Goal: Information Seeking & Learning: Learn about a topic

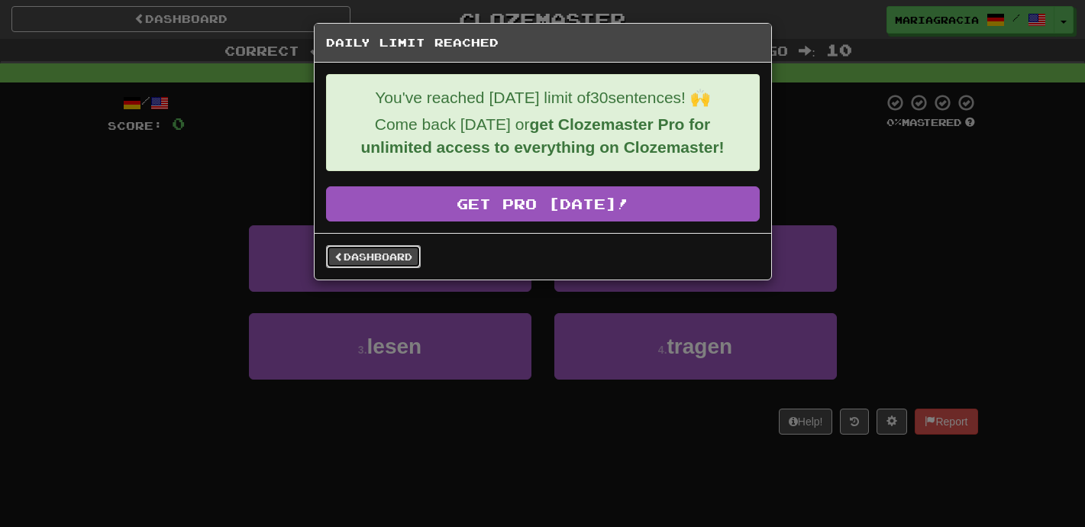
click at [399, 249] on link "Dashboard" at bounding box center [373, 256] width 95 height 23
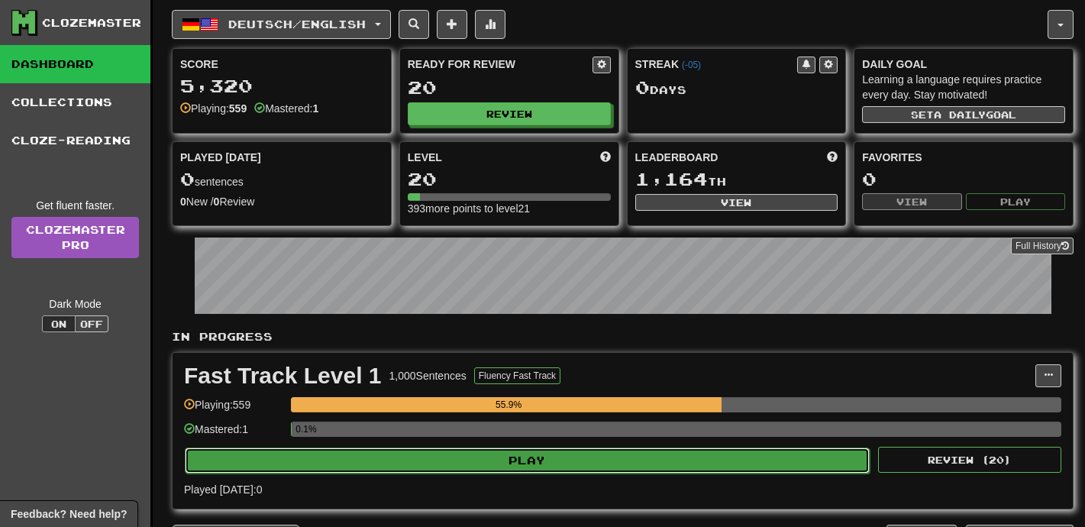
click at [405, 460] on button "Play" at bounding box center [527, 460] width 685 height 26
select select "**"
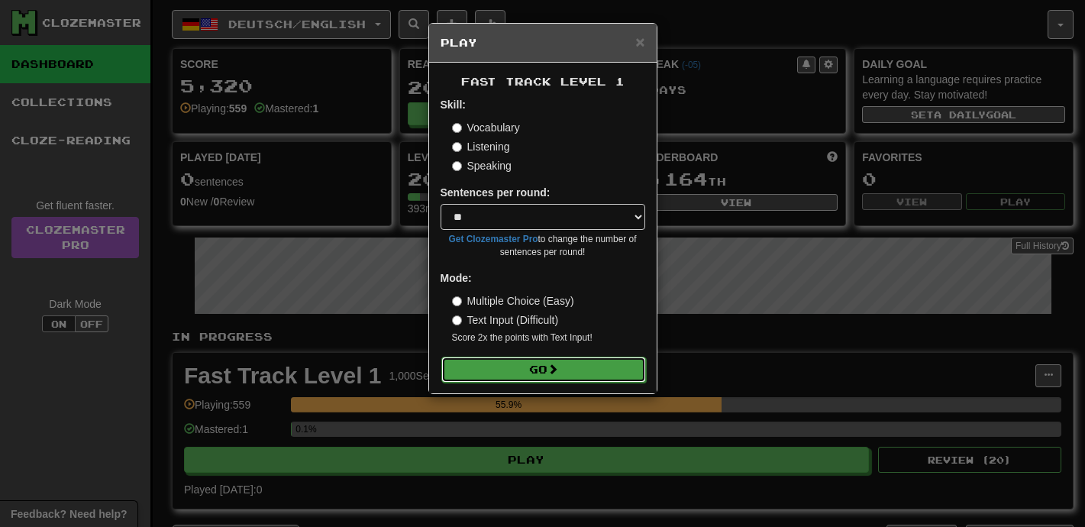
click at [555, 361] on button "Go" at bounding box center [543, 370] width 205 height 26
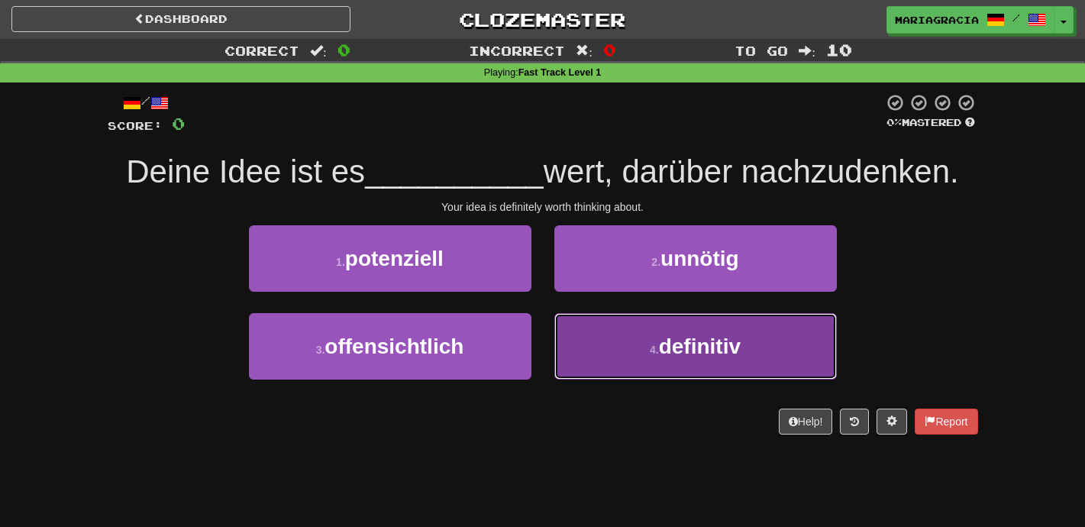
click at [632, 346] on button "4 . definitiv" at bounding box center [695, 346] width 282 height 66
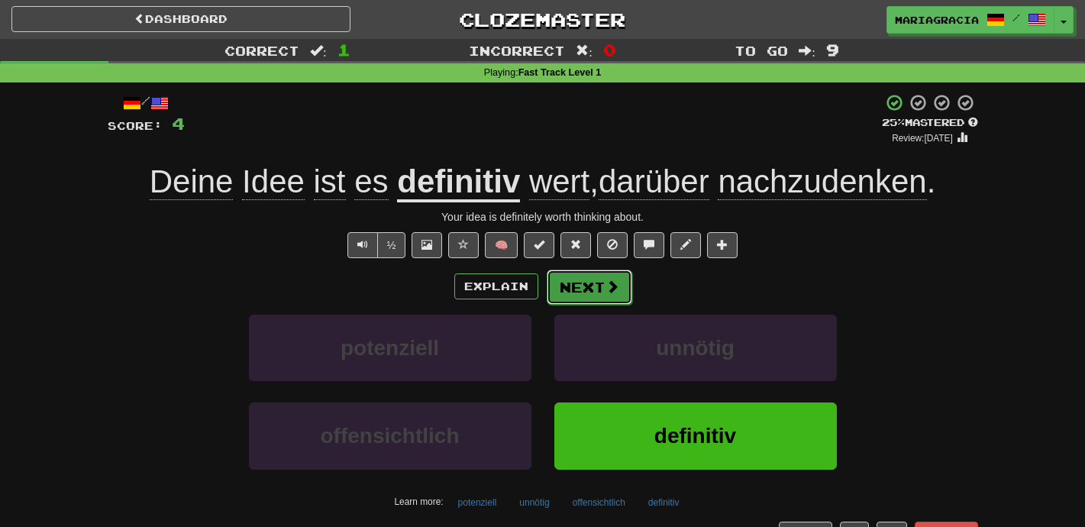
click at [570, 290] on button "Next" at bounding box center [589, 286] width 85 height 35
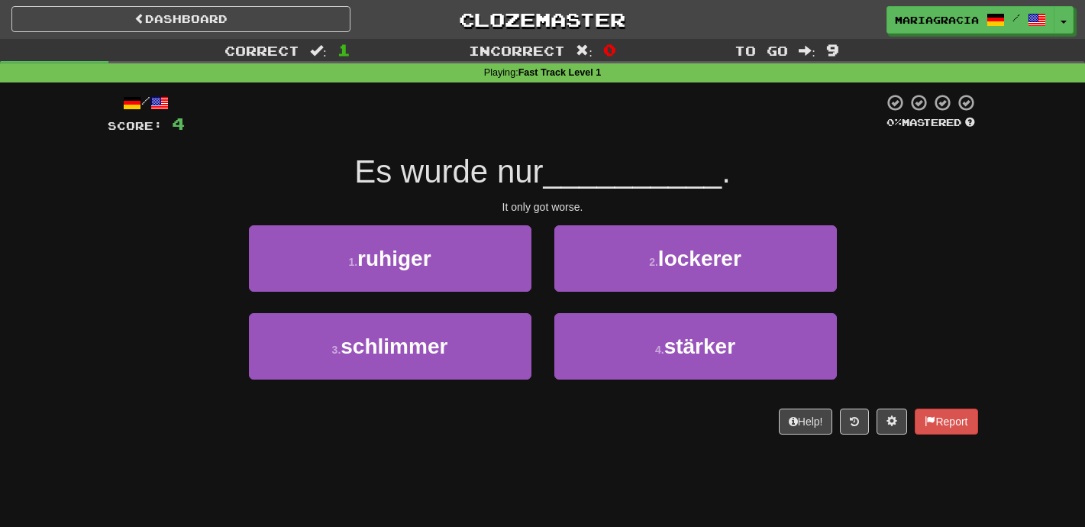
click at [547, 309] on div "2 . lockerer" at bounding box center [695, 269] width 305 height 88
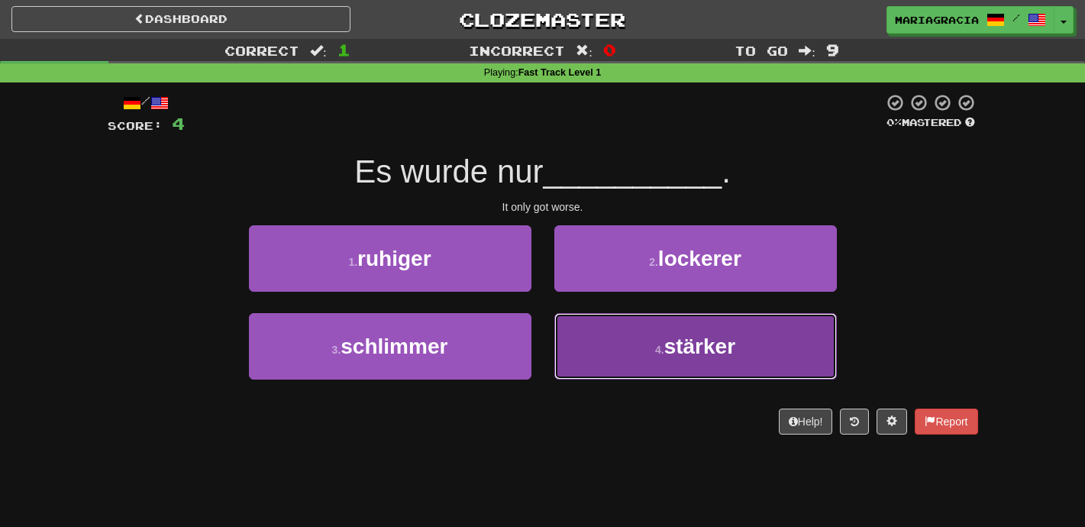
click at [621, 373] on button "4 . stärker" at bounding box center [695, 346] width 282 height 66
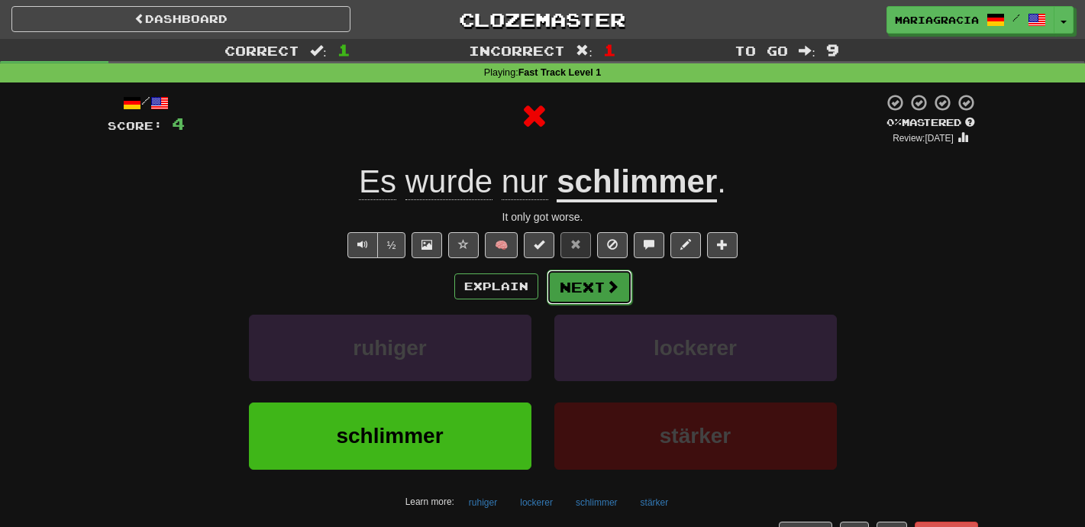
click at [556, 298] on button "Next" at bounding box center [589, 286] width 85 height 35
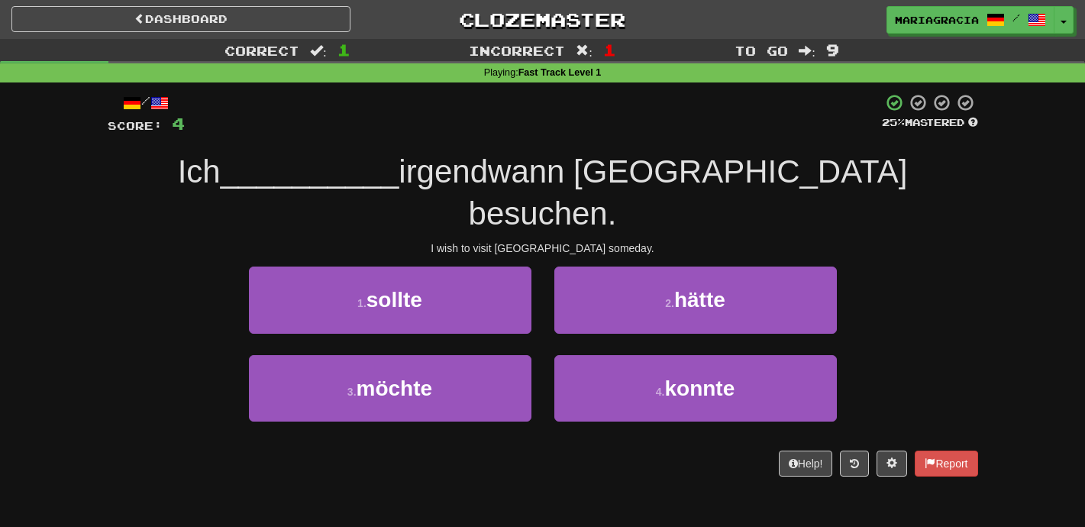
click at [534, 355] on div "3 . möchte" at bounding box center [389, 399] width 305 height 88
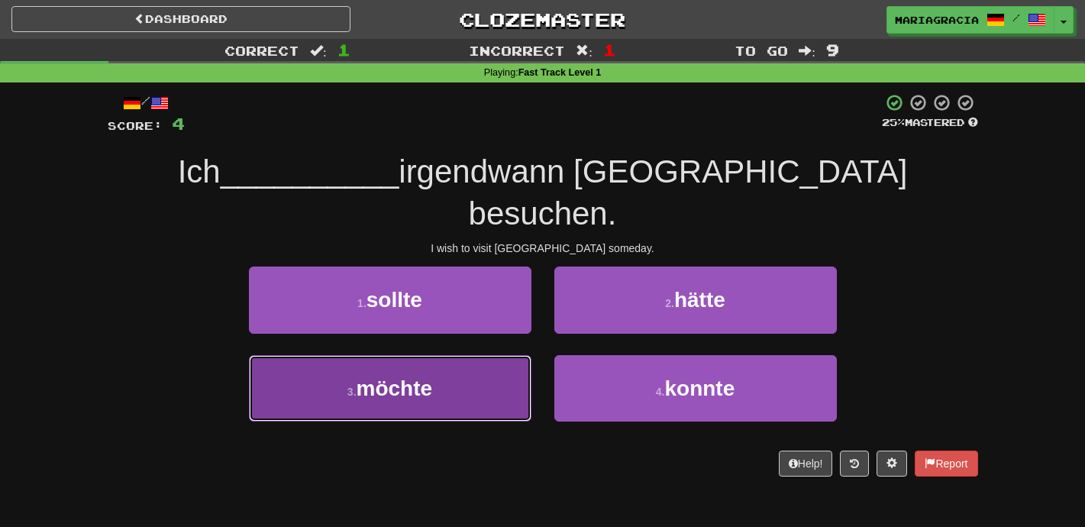
click at [502, 355] on button "3 . möchte" at bounding box center [390, 388] width 282 height 66
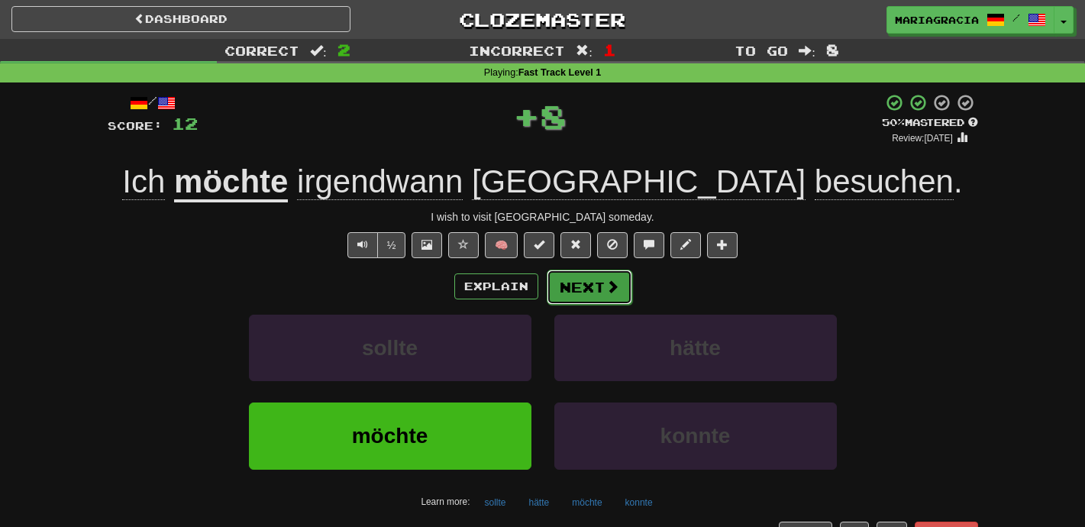
click at [582, 283] on button "Next" at bounding box center [589, 286] width 85 height 35
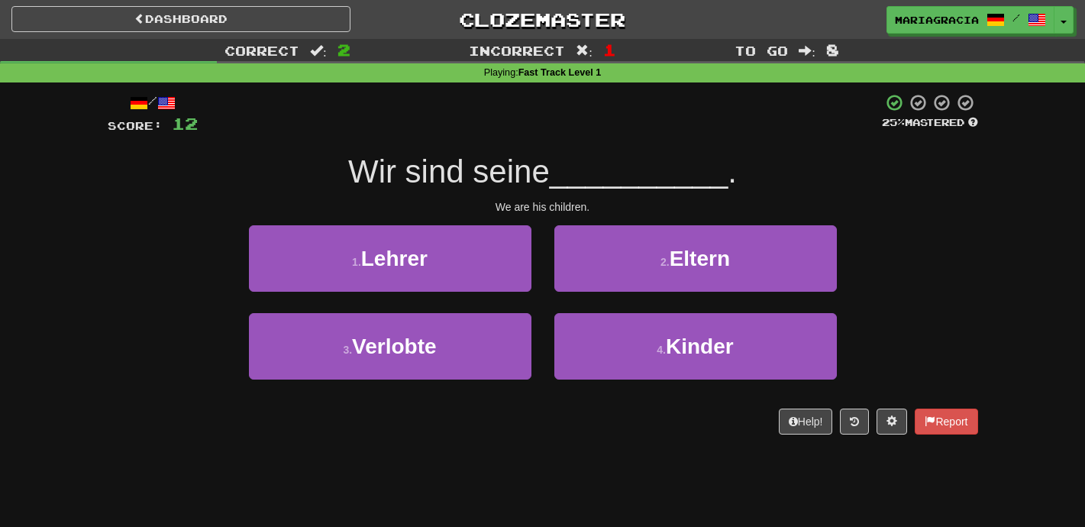
click at [550, 222] on div "/ Score: 12 25 % Mastered Wir sind seine __________ . We are his children. 1 . …" at bounding box center [543, 263] width 870 height 341
click at [550, 221] on div "/ Score: 12 25 % Mastered Wir sind seine __________ . We are his children. 1 . …" at bounding box center [543, 263] width 870 height 341
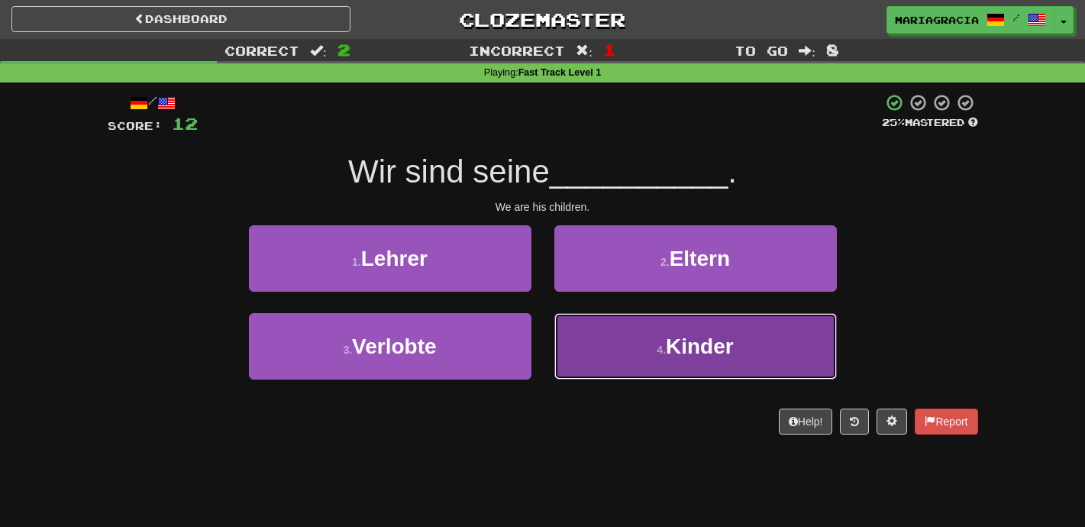
click at [611, 344] on button "4 . Kinder" at bounding box center [695, 346] width 282 height 66
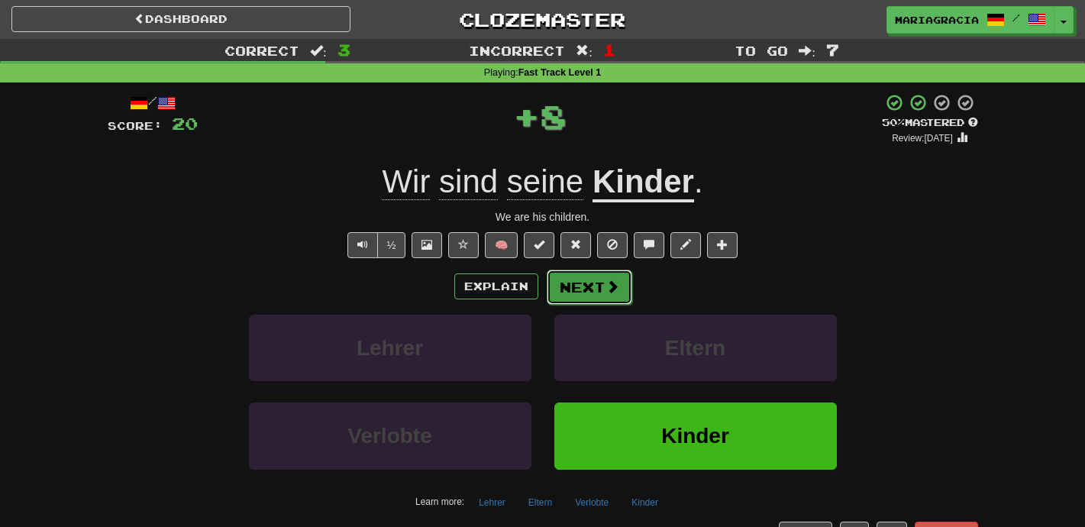
click at [599, 290] on button "Next" at bounding box center [589, 286] width 85 height 35
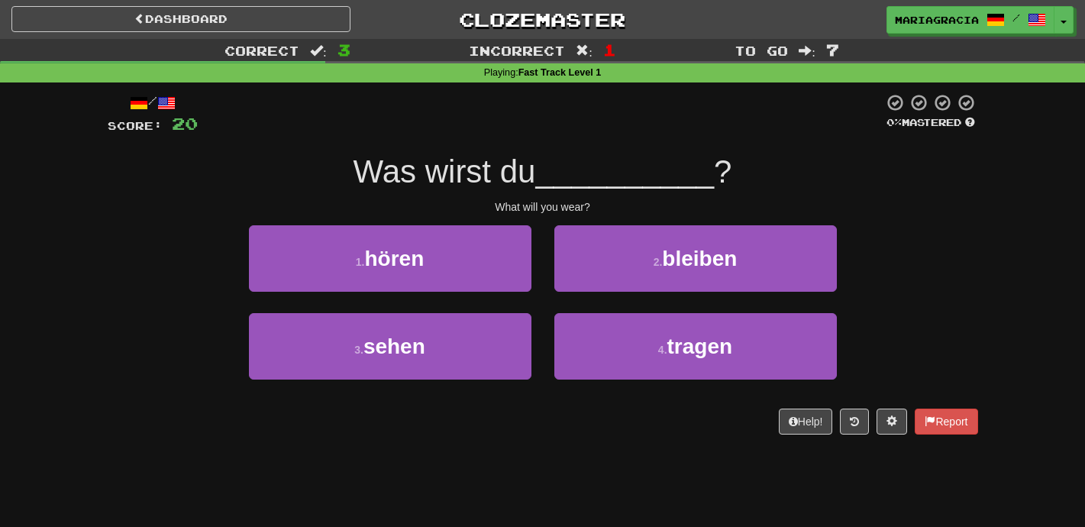
click at [551, 308] on div "2 . bleiben" at bounding box center [695, 269] width 305 height 88
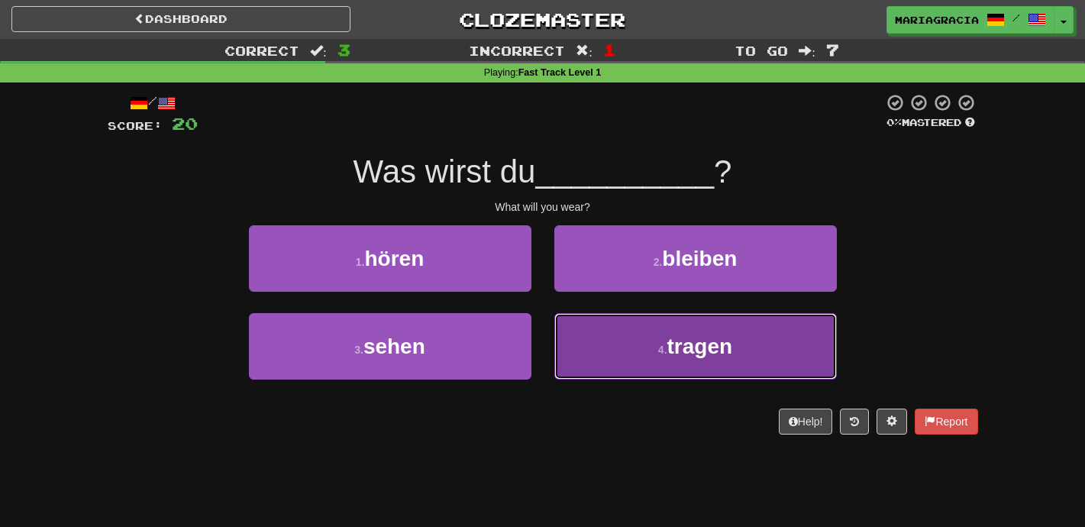
click at [579, 330] on button "4 . tragen" at bounding box center [695, 346] width 282 height 66
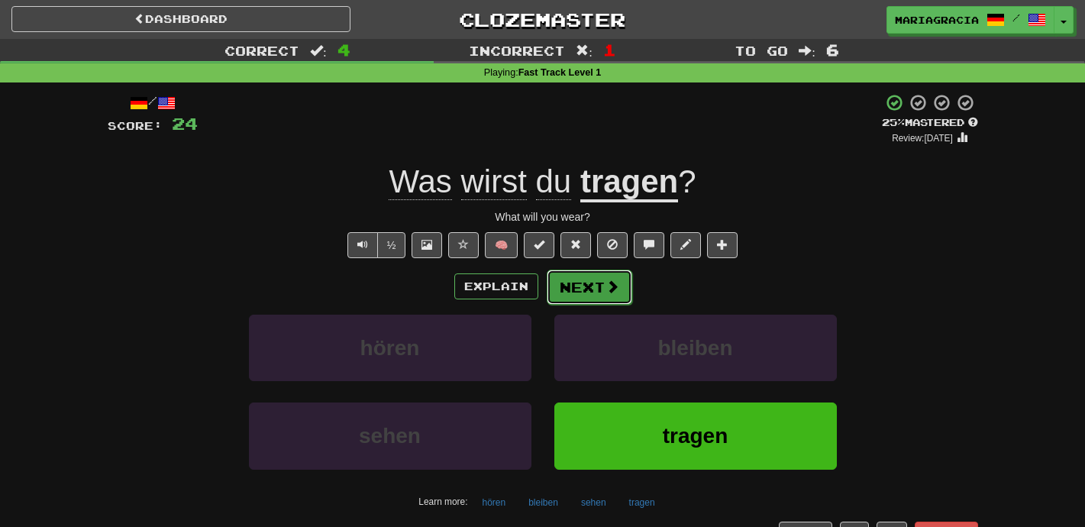
click at [589, 276] on button "Next" at bounding box center [589, 286] width 85 height 35
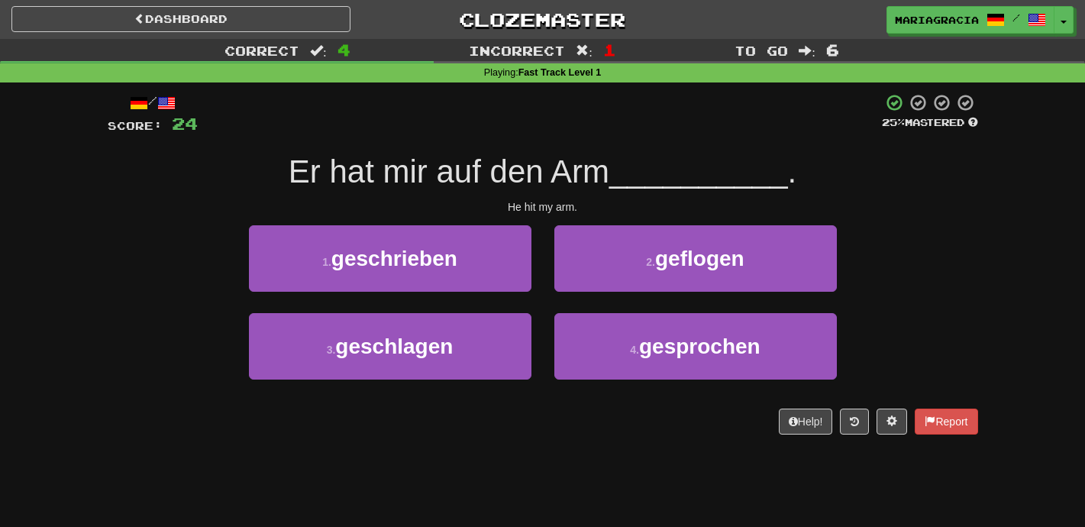
click at [551, 192] on div "/ Score: 24 25 % Mastered Er hat mir auf den Arm __________ . He hit my arm. 1 …" at bounding box center [543, 263] width 870 height 341
click at [623, 292] on div "2 . geflogen" at bounding box center [695, 269] width 305 height 88
click at [571, 214] on div "/ Score: 24 25 % Mastered Er hat mir auf den Arm __________ . He hit my arm. 1 …" at bounding box center [543, 263] width 870 height 341
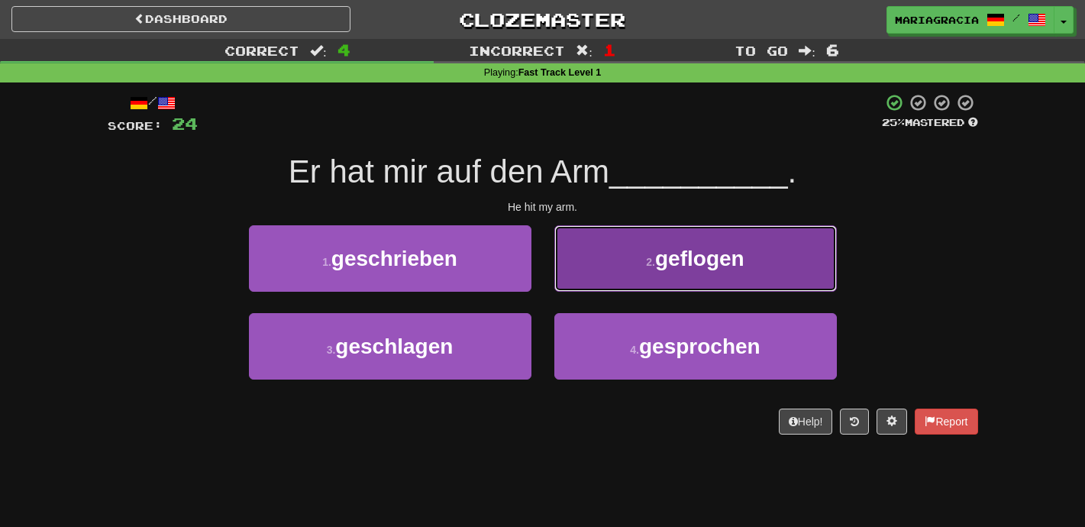
click at [570, 247] on button "2 . geflogen" at bounding box center [695, 258] width 282 height 66
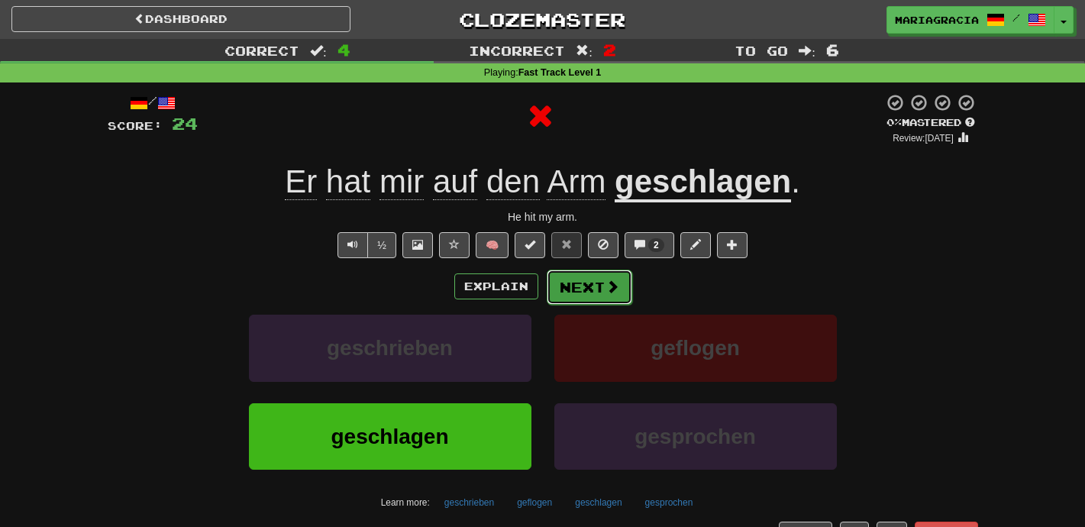
click at [590, 277] on button "Next" at bounding box center [589, 286] width 85 height 35
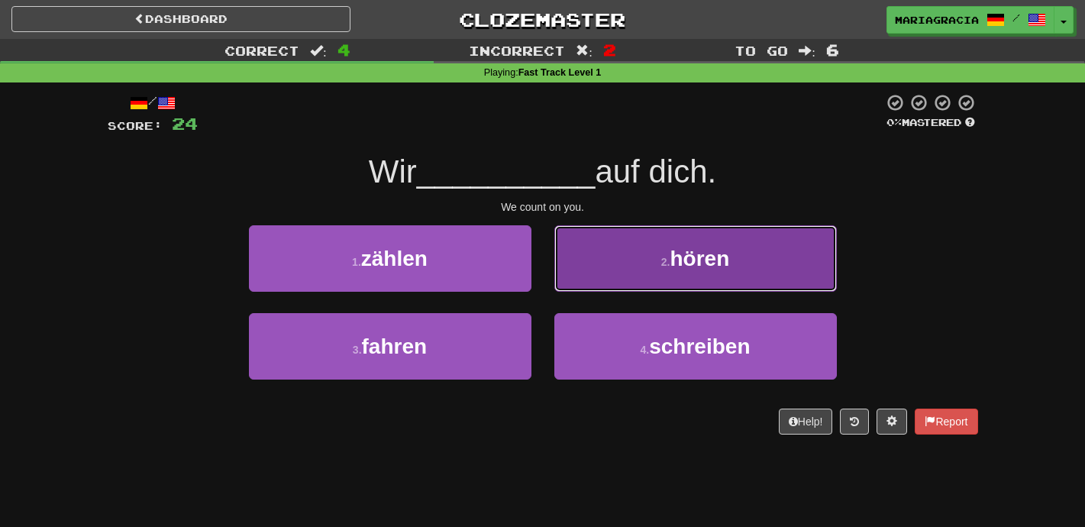
click at [568, 275] on button "2 . hören" at bounding box center [695, 258] width 282 height 66
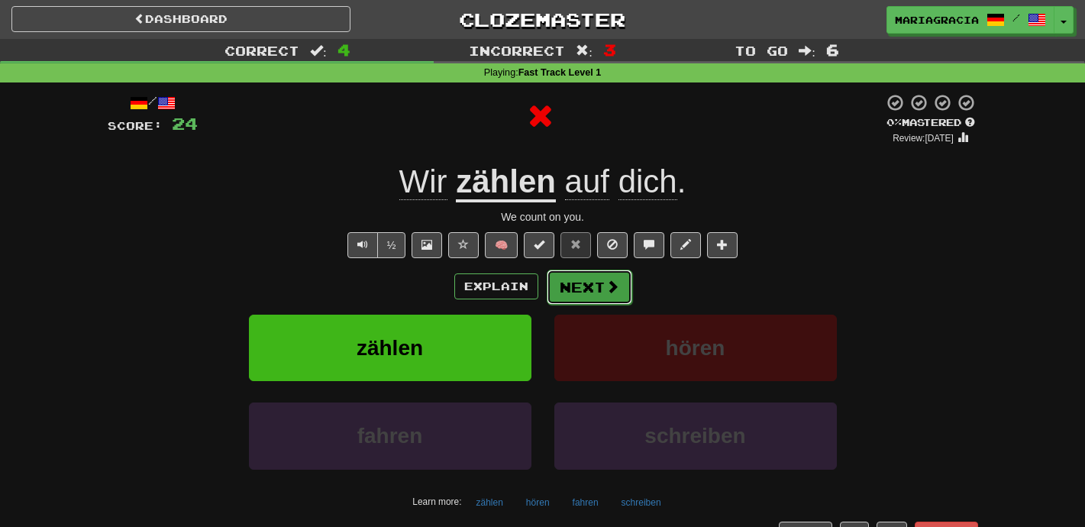
click at [561, 277] on button "Next" at bounding box center [589, 286] width 85 height 35
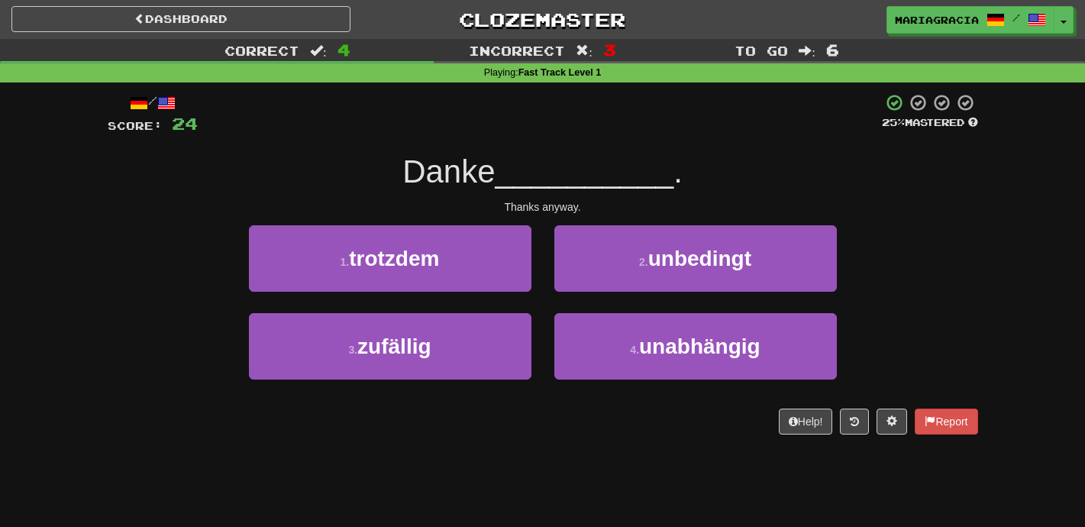
click at [546, 311] on div "2 . unbedingt" at bounding box center [695, 269] width 305 height 88
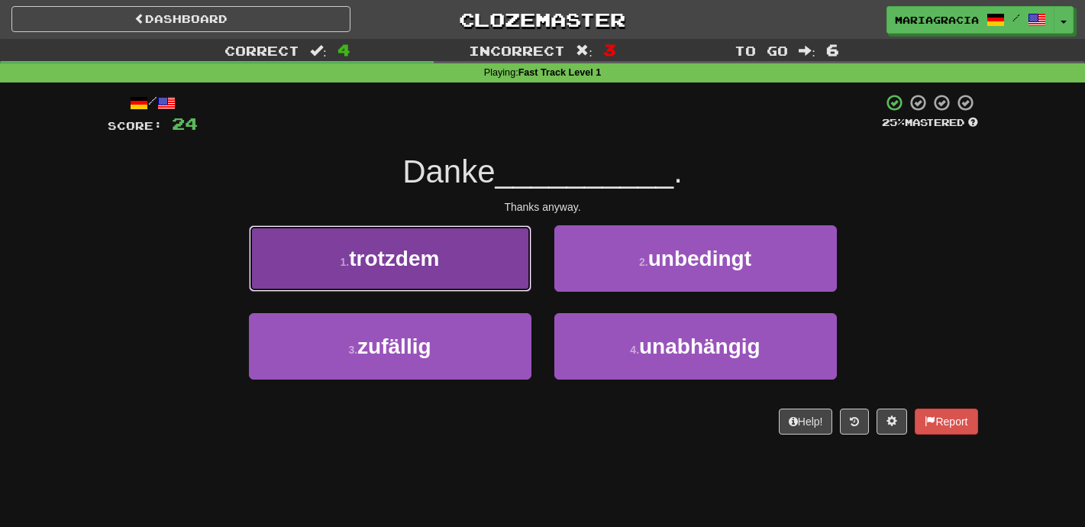
click at [505, 281] on button "1 . trotzdem" at bounding box center [390, 258] width 282 height 66
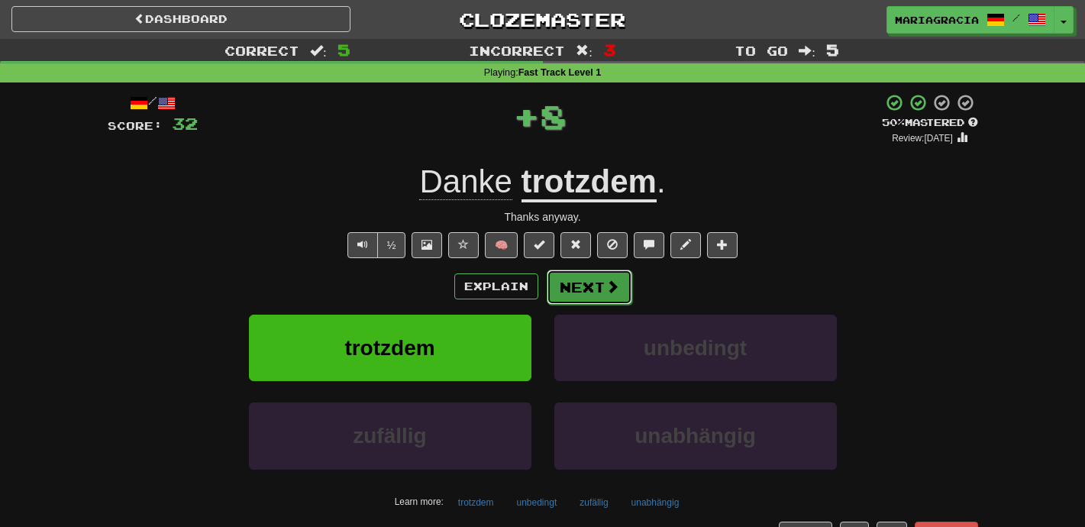
click at [579, 278] on button "Next" at bounding box center [589, 286] width 85 height 35
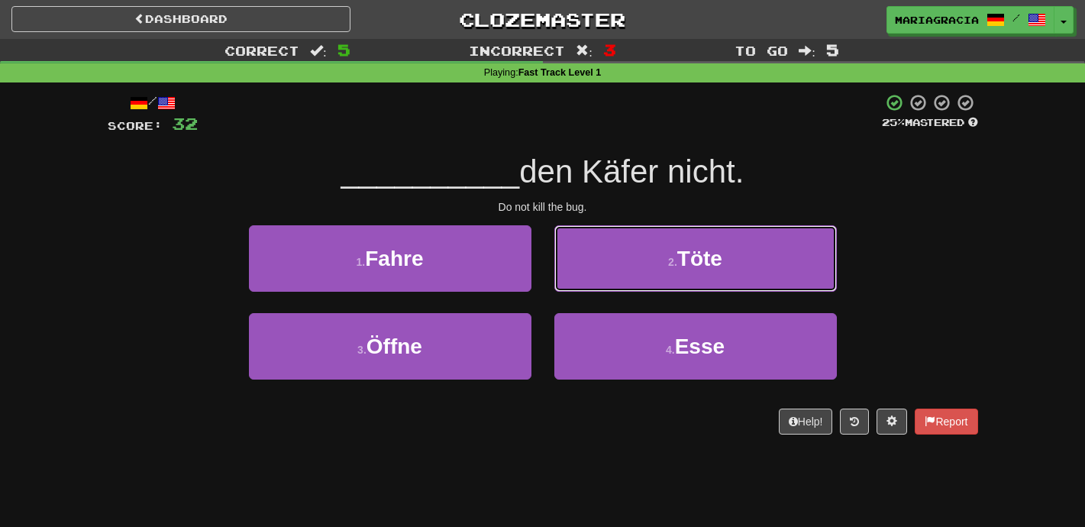
click at [579, 278] on button "2 . Töte" at bounding box center [695, 258] width 282 height 66
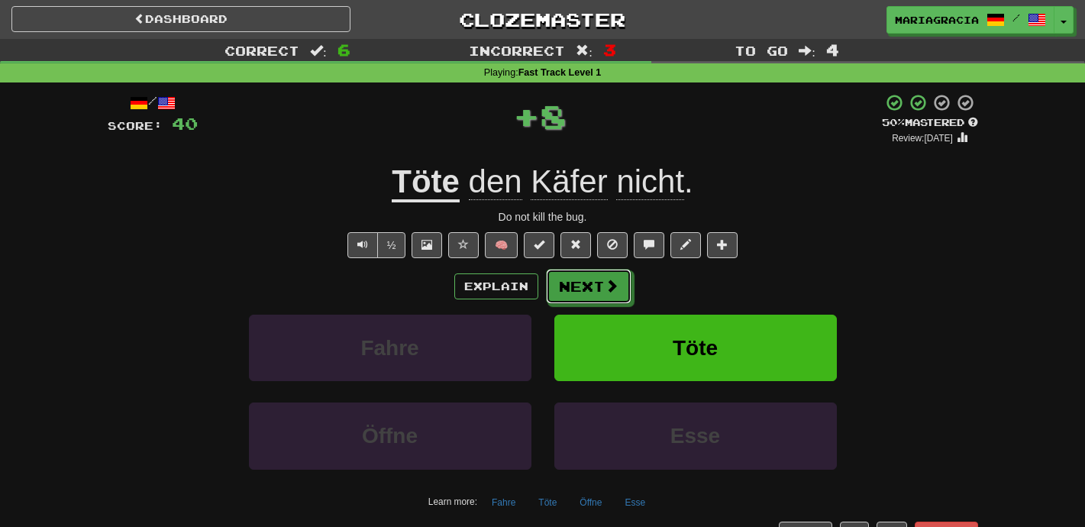
click at [579, 278] on button "Next" at bounding box center [588, 286] width 85 height 35
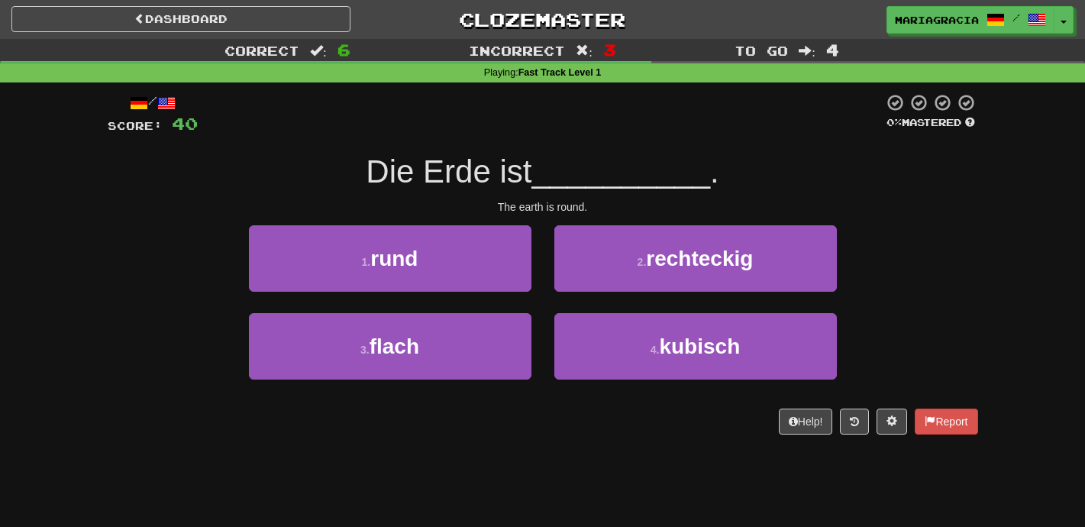
click at [523, 293] on div "1 . rund" at bounding box center [389, 269] width 305 height 88
click at [536, 292] on div "1 . rund" at bounding box center [389, 269] width 305 height 88
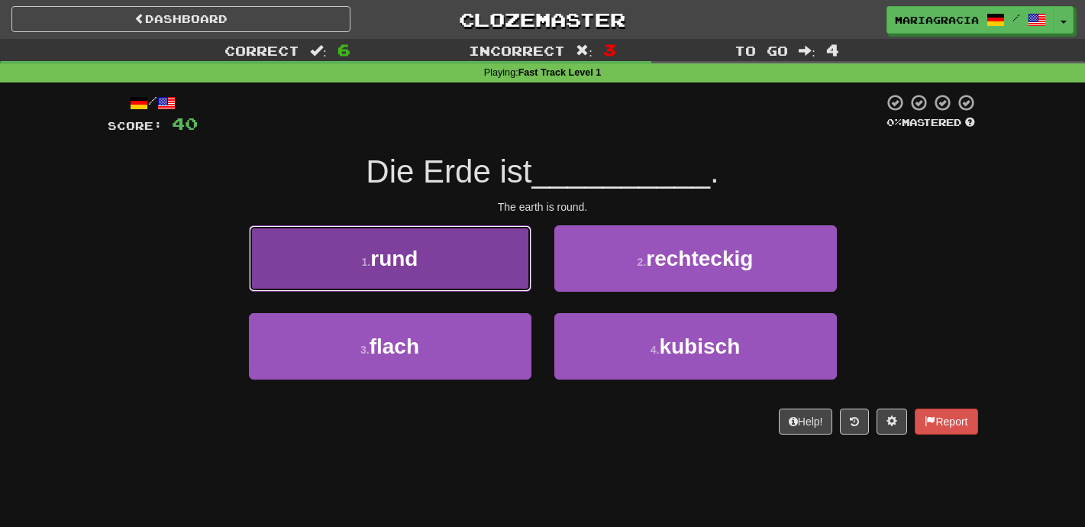
click at [465, 259] on button "1 . rund" at bounding box center [390, 258] width 282 height 66
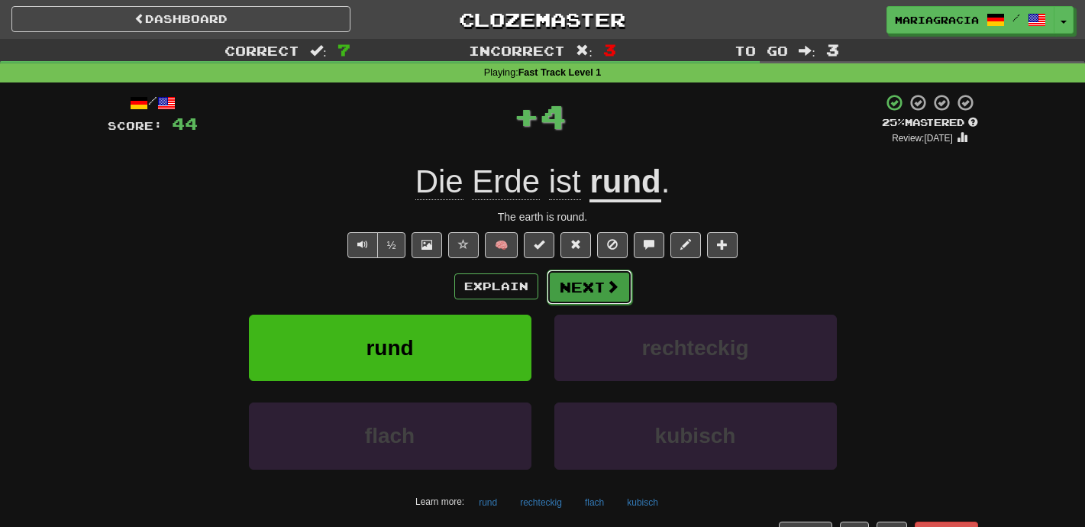
click at [558, 277] on button "Next" at bounding box center [589, 286] width 85 height 35
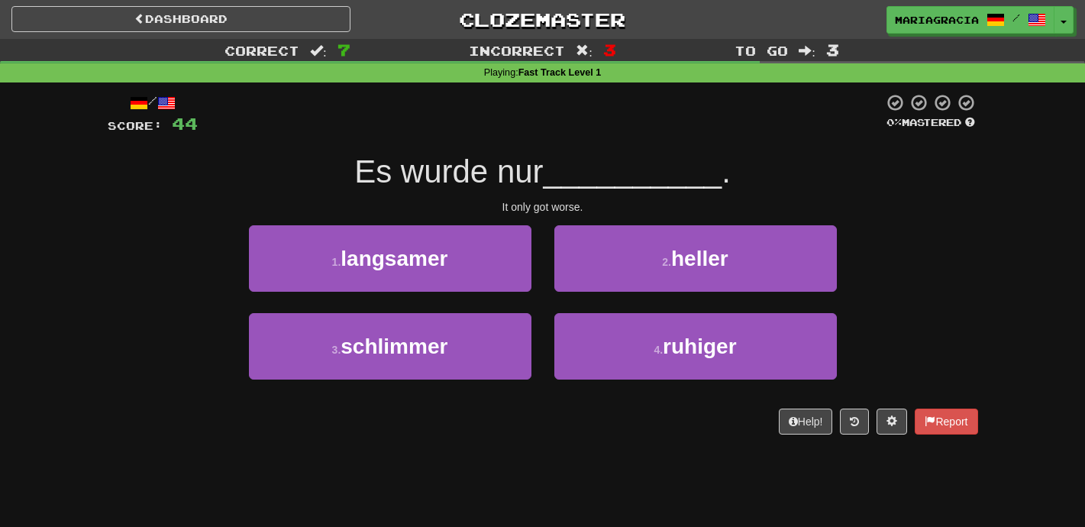
click at [546, 290] on div "2 . heller" at bounding box center [695, 269] width 305 height 88
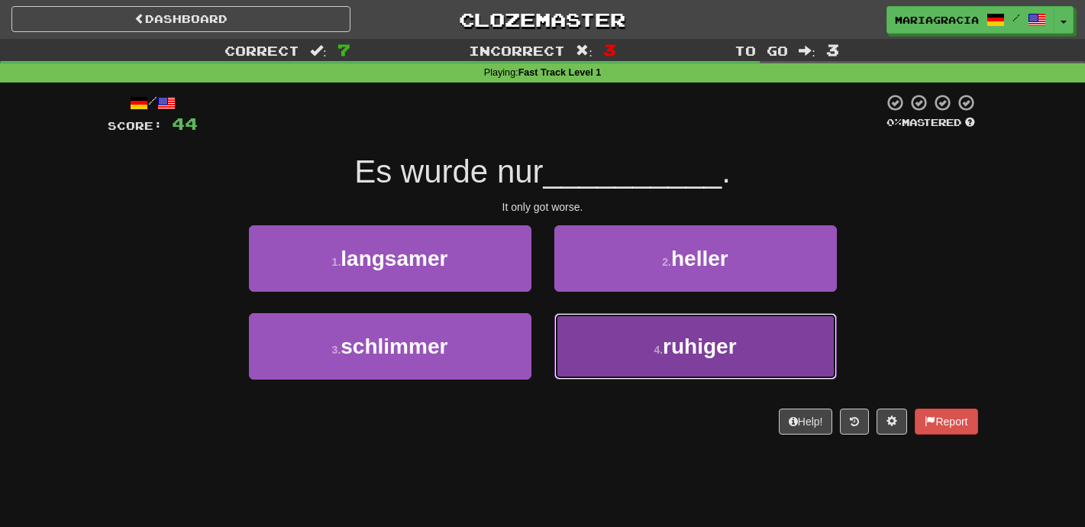
click at [624, 344] on button "4 . ruhiger" at bounding box center [695, 346] width 282 height 66
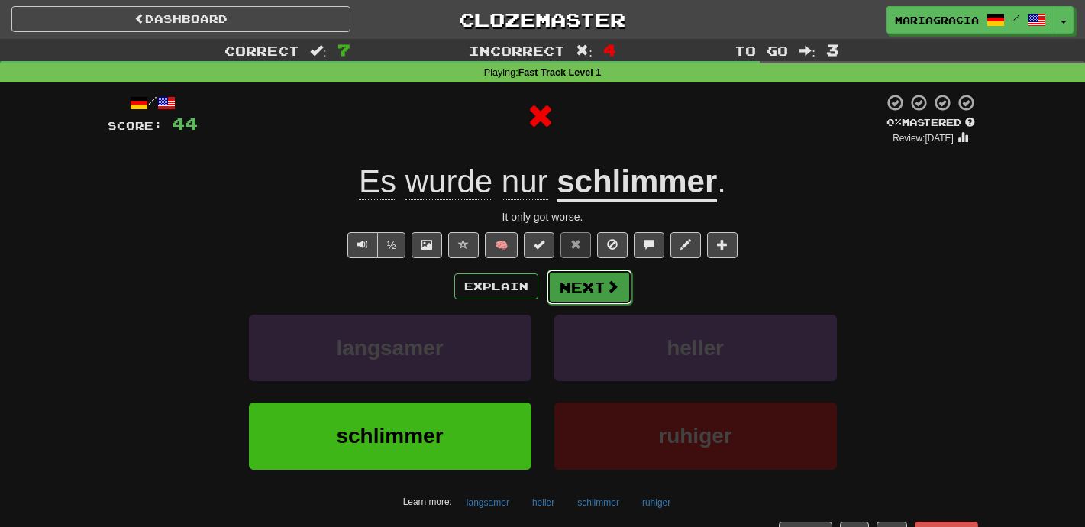
click at [592, 292] on button "Next" at bounding box center [589, 286] width 85 height 35
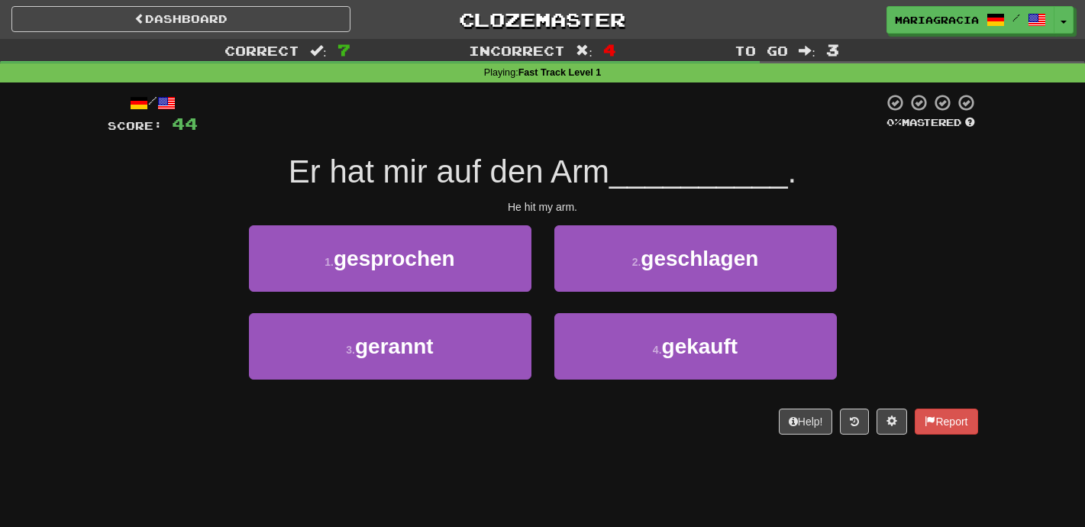
click at [540, 308] on div "1 . gesprochen" at bounding box center [389, 269] width 305 height 88
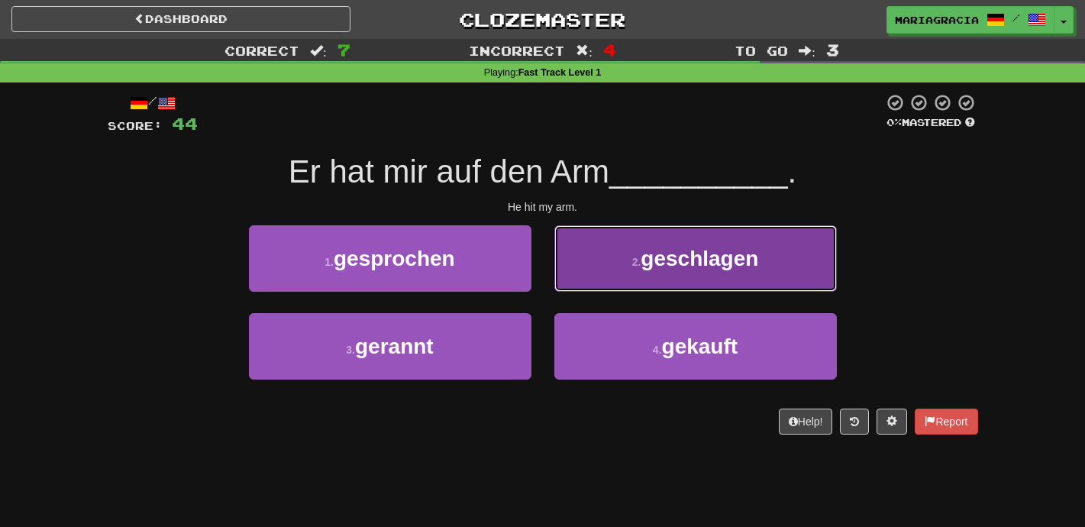
click at [579, 286] on button "2 . geschlagen" at bounding box center [695, 258] width 282 height 66
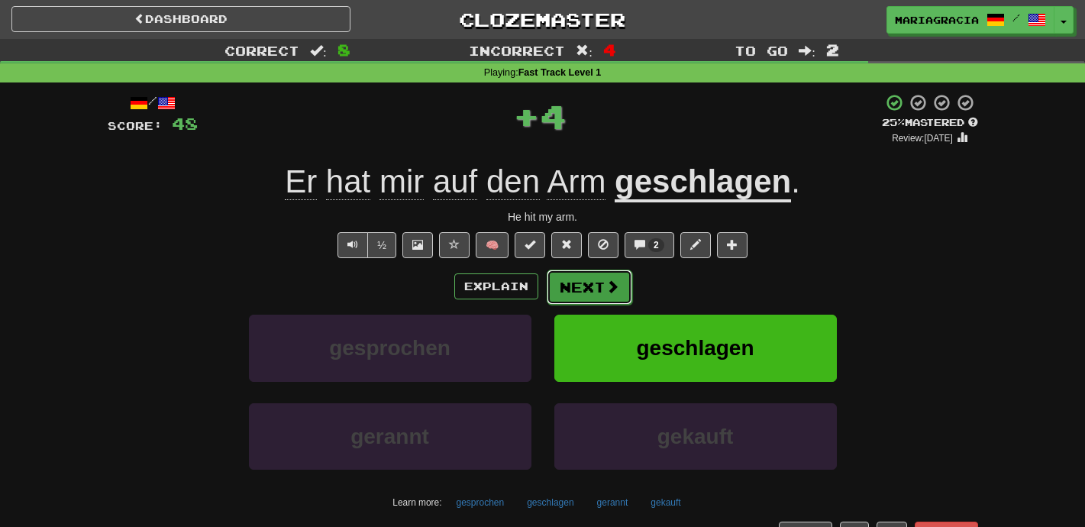
click at [571, 289] on button "Next" at bounding box center [589, 286] width 85 height 35
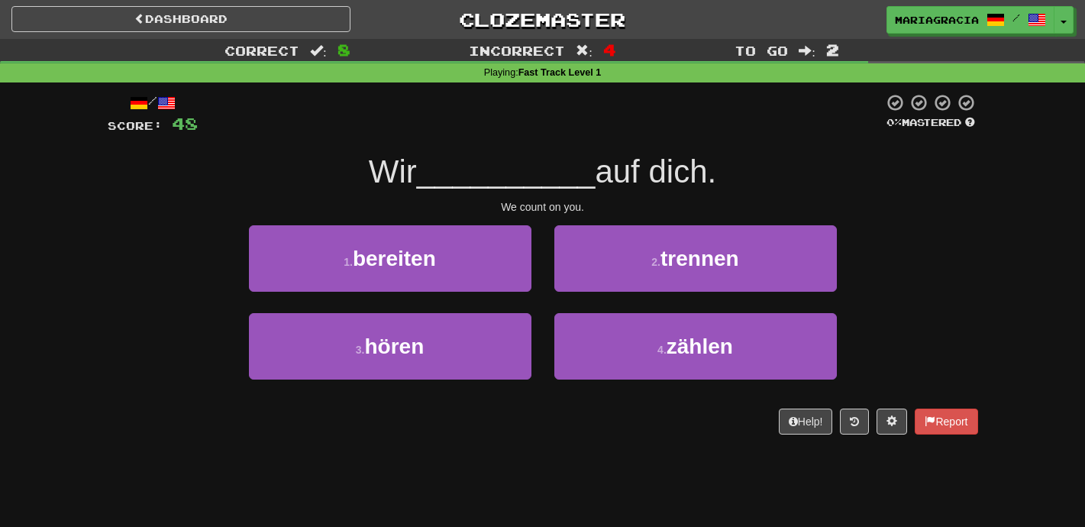
click at [551, 304] on div "2 . trennen" at bounding box center [695, 269] width 305 height 88
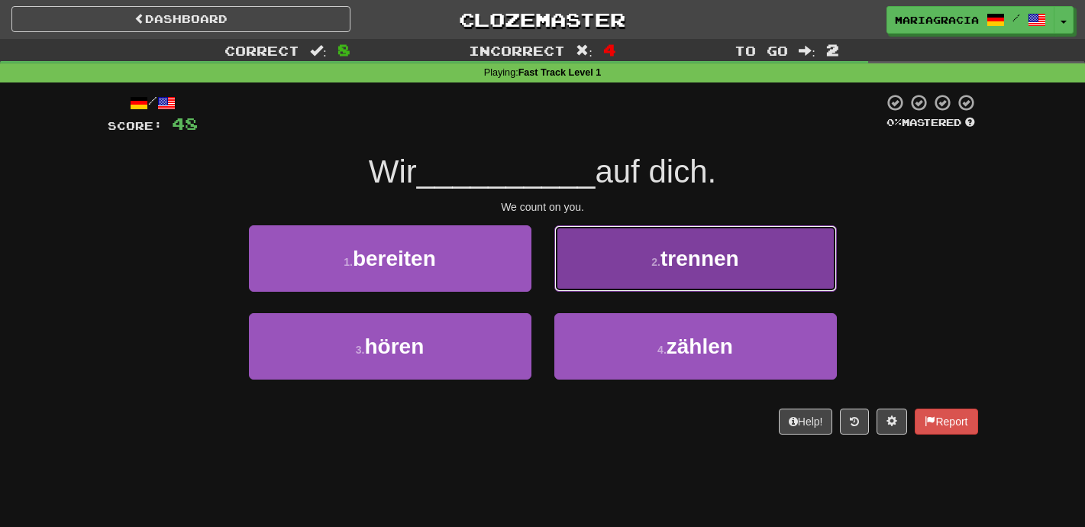
click at [625, 260] on button "2 . trennen" at bounding box center [695, 258] width 282 height 66
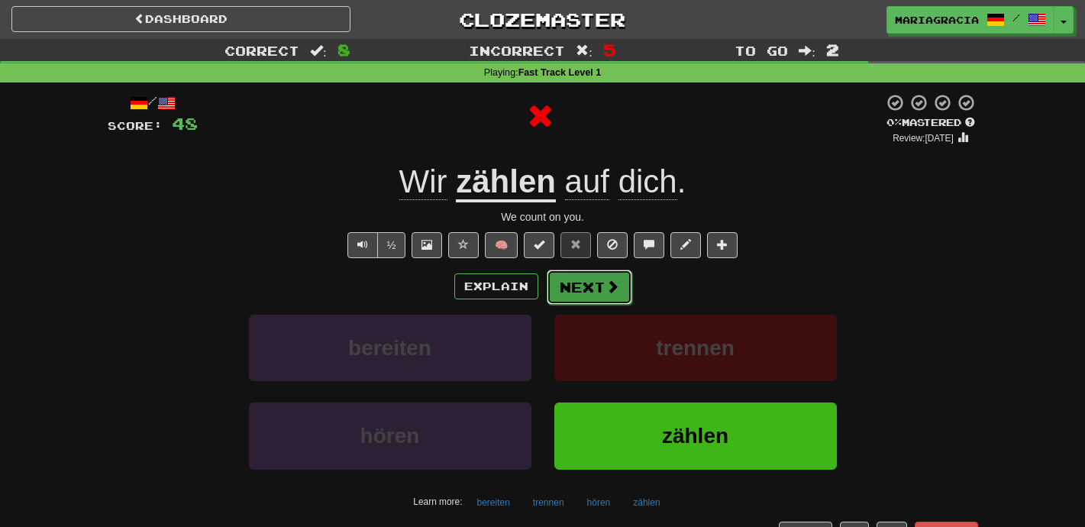
click at [597, 281] on button "Next" at bounding box center [589, 286] width 85 height 35
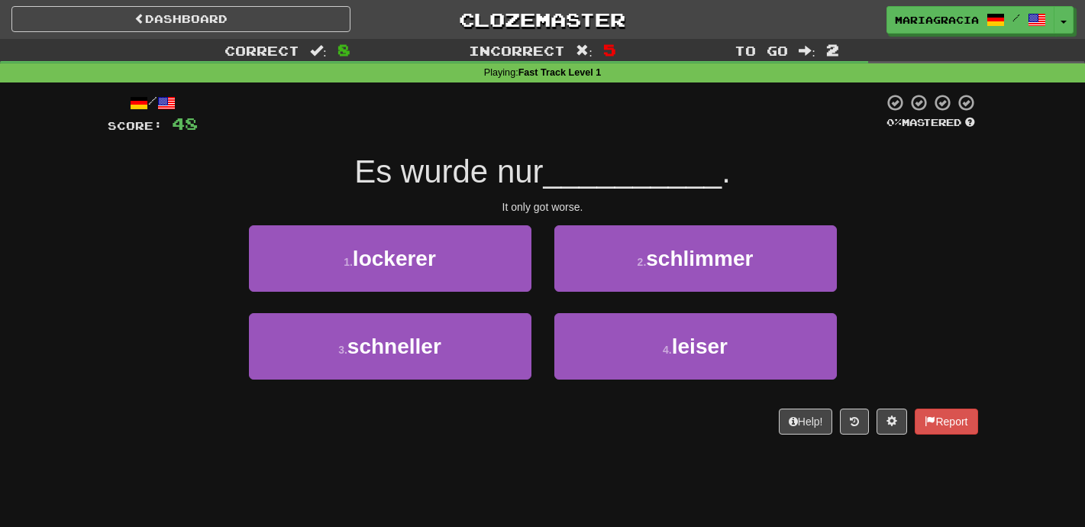
click at [546, 292] on div "2 . schlimmer" at bounding box center [695, 269] width 305 height 88
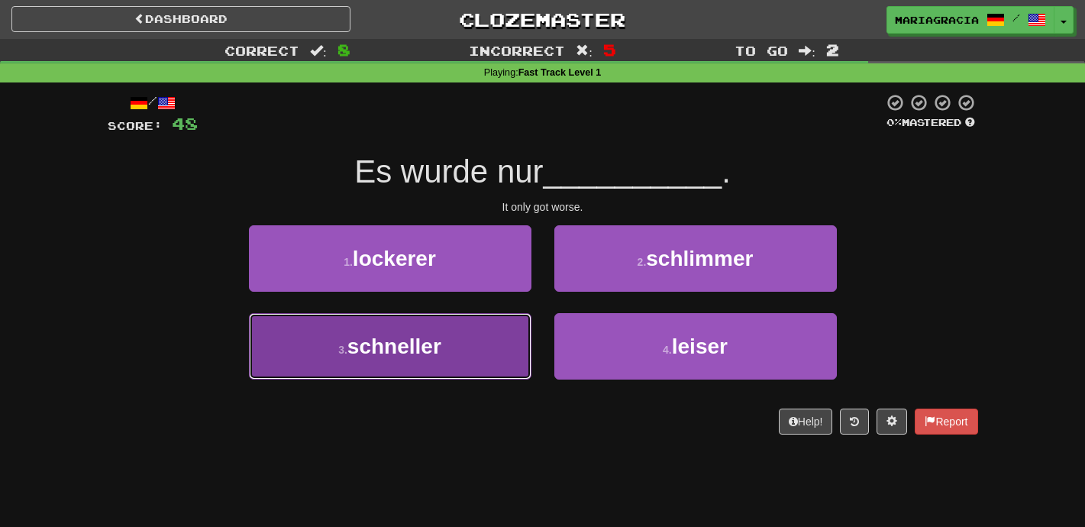
click at [494, 350] on button "3 . schneller" at bounding box center [390, 346] width 282 height 66
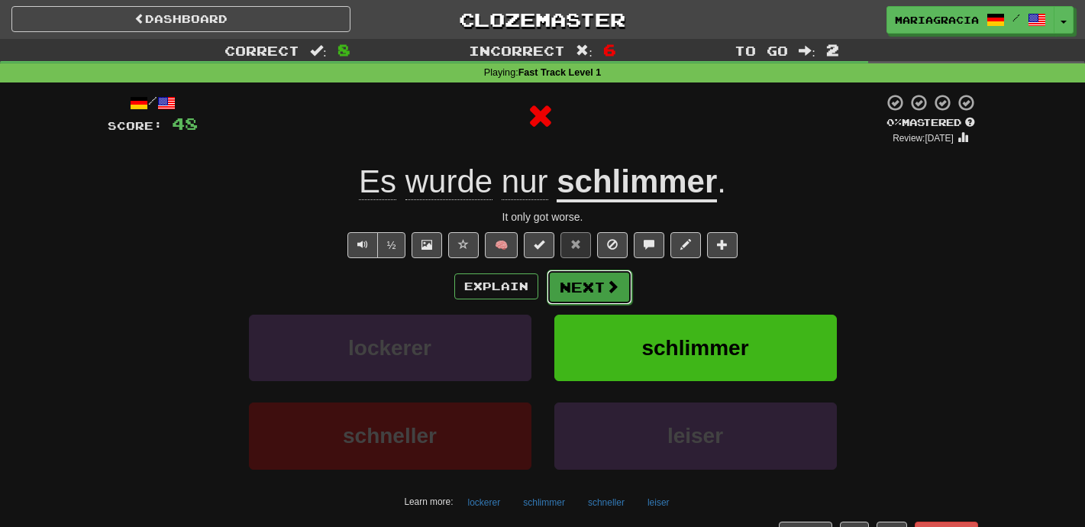
click at [612, 292] on span at bounding box center [612, 286] width 14 height 14
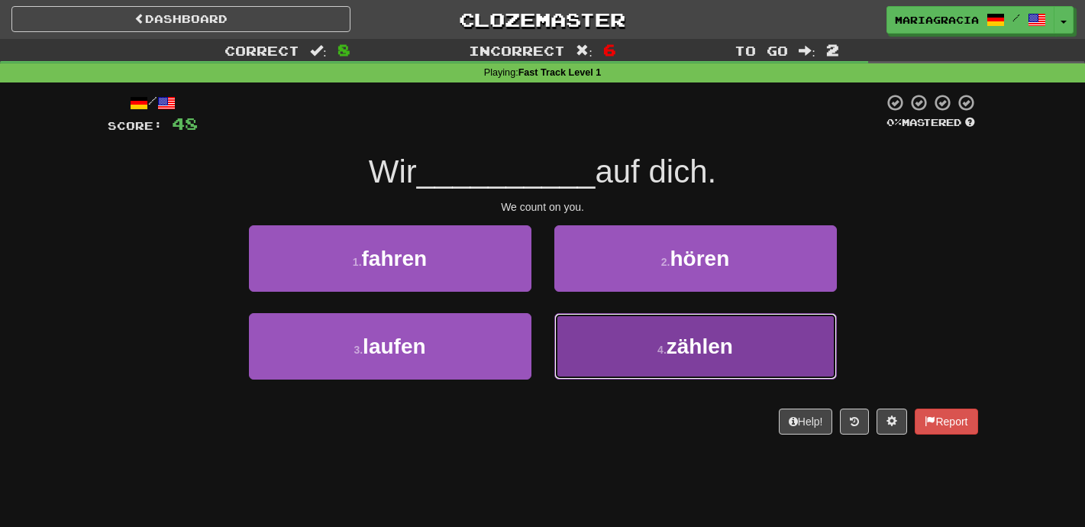
click at [583, 333] on button "4 . zählen" at bounding box center [695, 346] width 282 height 66
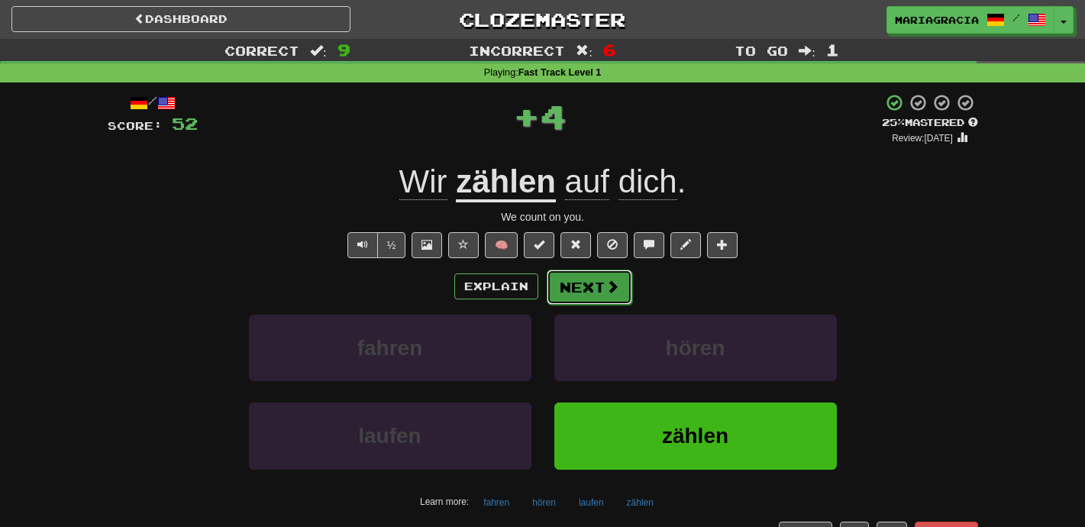
click at [579, 284] on button "Next" at bounding box center [589, 286] width 85 height 35
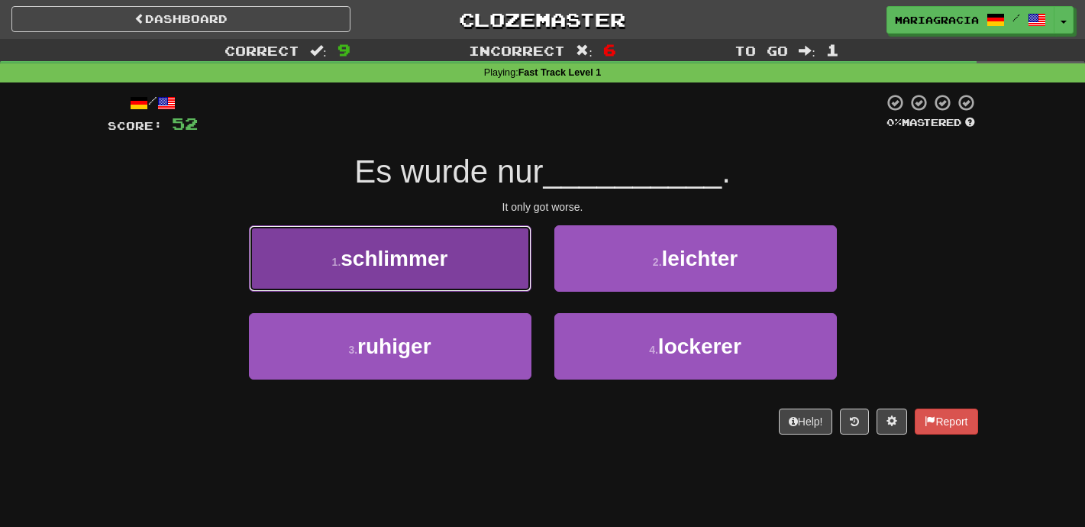
click at [520, 289] on button "1 . schlimmer" at bounding box center [390, 258] width 282 height 66
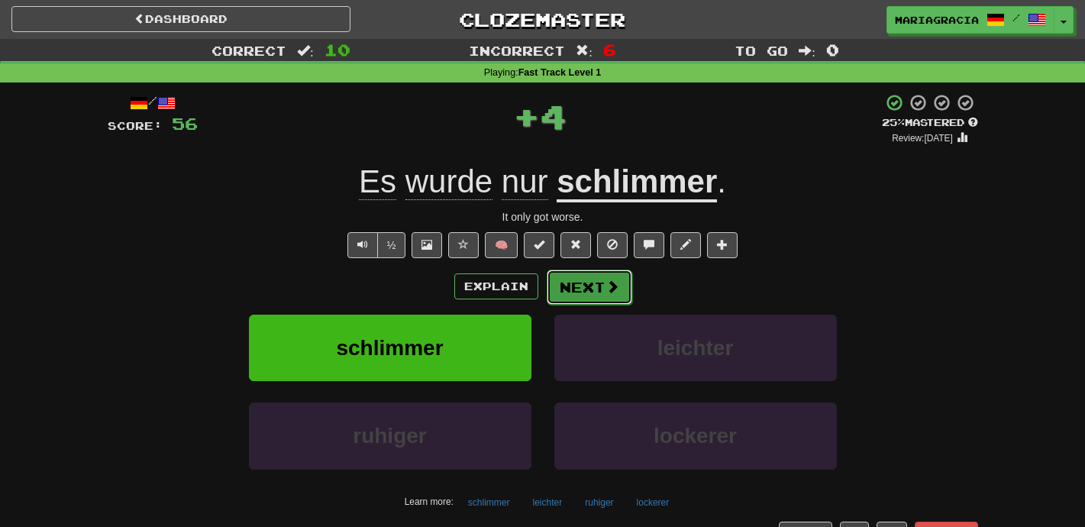
click at [583, 280] on button "Next" at bounding box center [589, 286] width 85 height 35
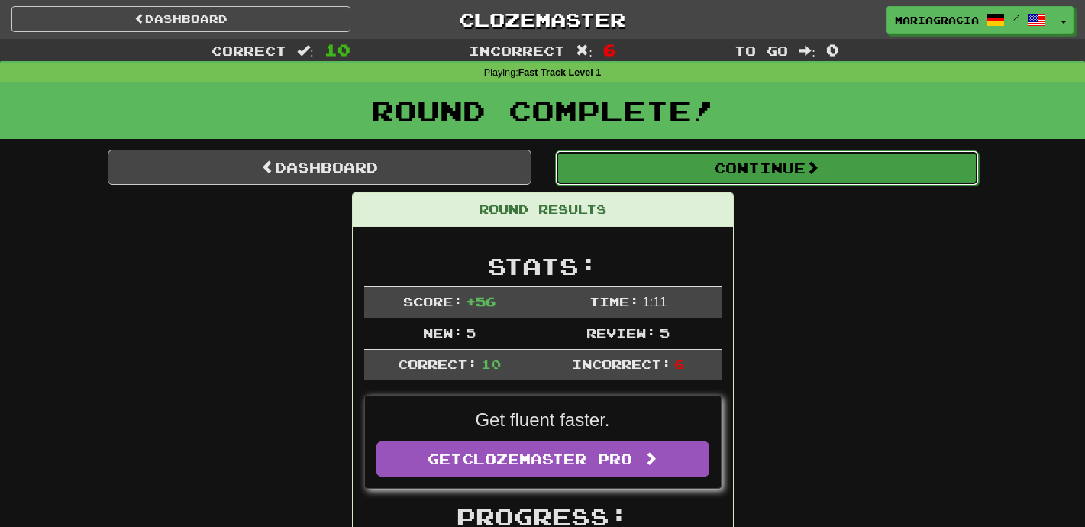
click at [636, 181] on button "Continue" at bounding box center [767, 167] width 424 height 35
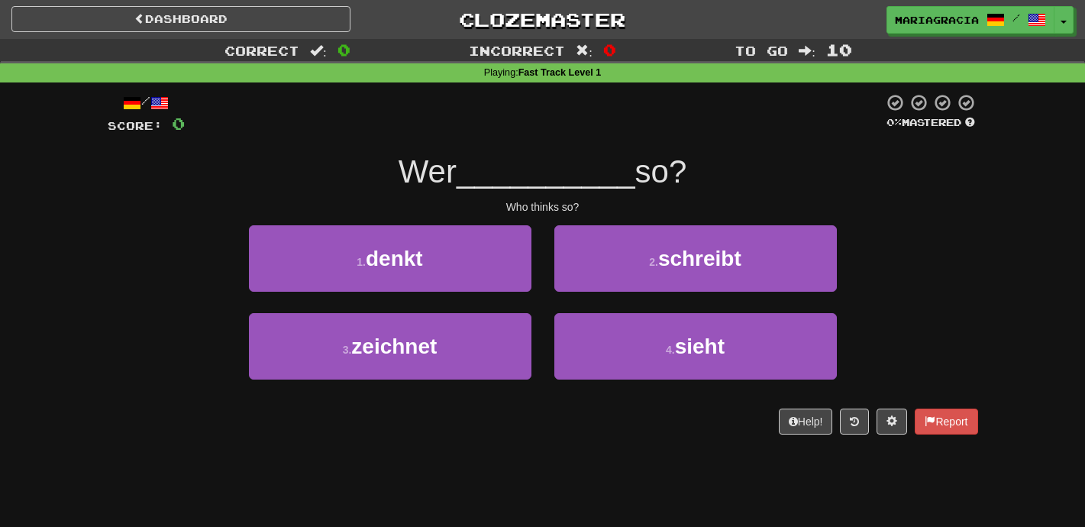
click at [590, 208] on div "Who thinks so?" at bounding box center [543, 206] width 870 height 15
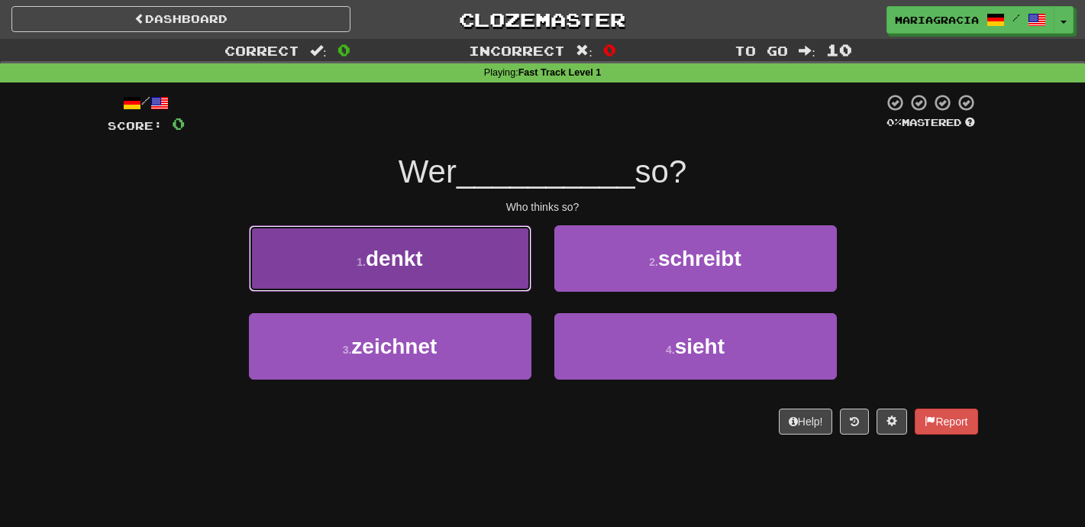
click at [504, 279] on button "1 . denkt" at bounding box center [390, 258] width 282 height 66
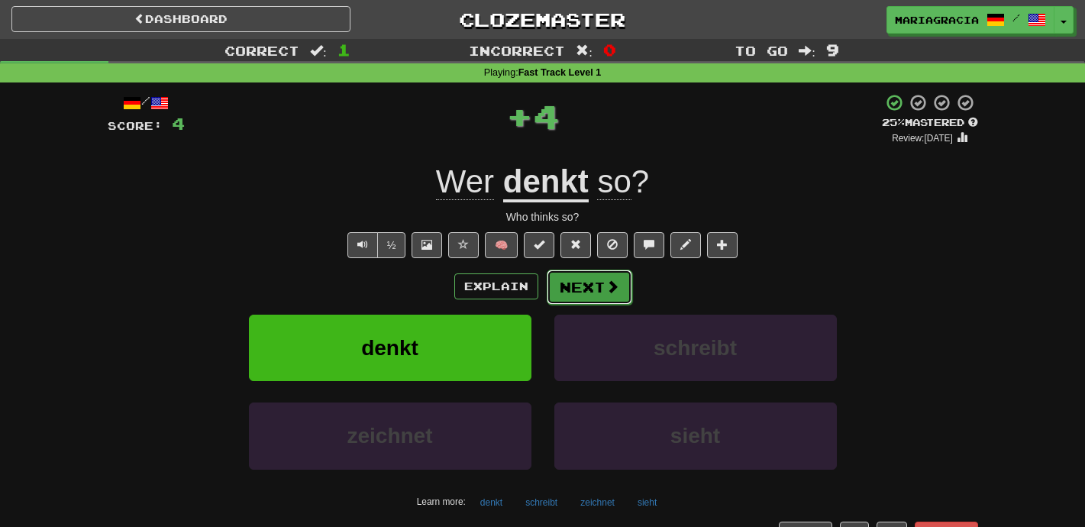
click at [598, 289] on button "Next" at bounding box center [589, 286] width 85 height 35
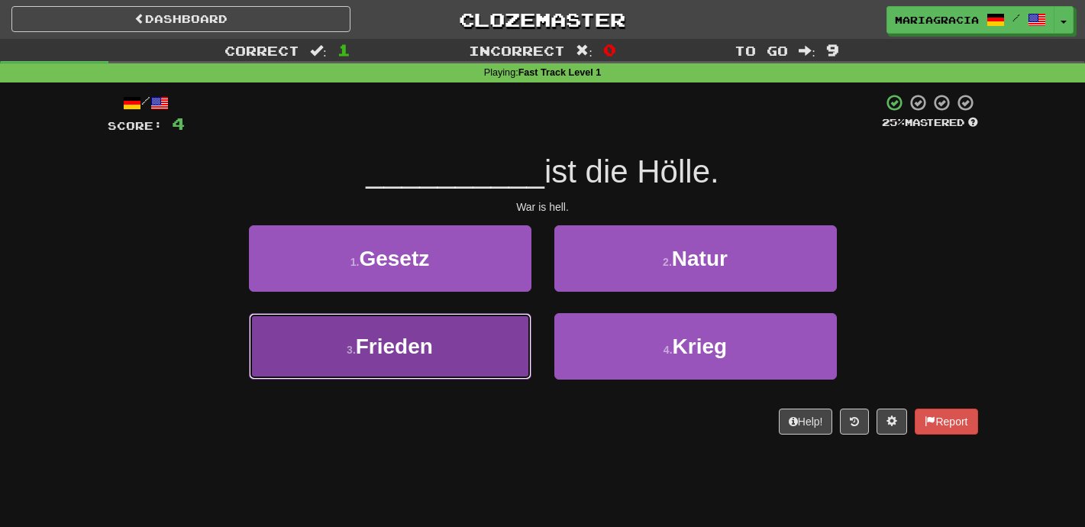
click at [498, 340] on button "3 . Frieden" at bounding box center [390, 346] width 282 height 66
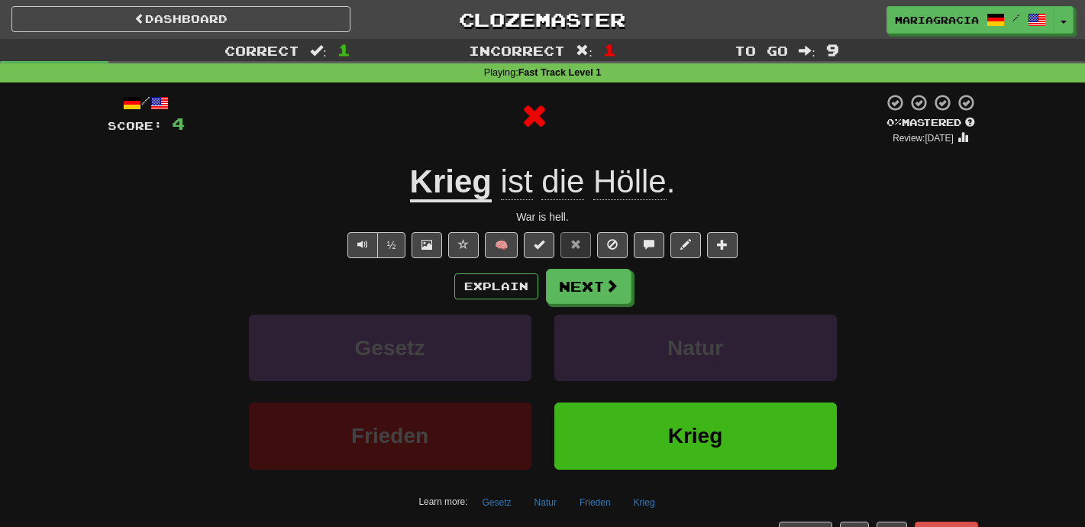
click at [430, 194] on u "Krieg" at bounding box center [451, 182] width 82 height 39
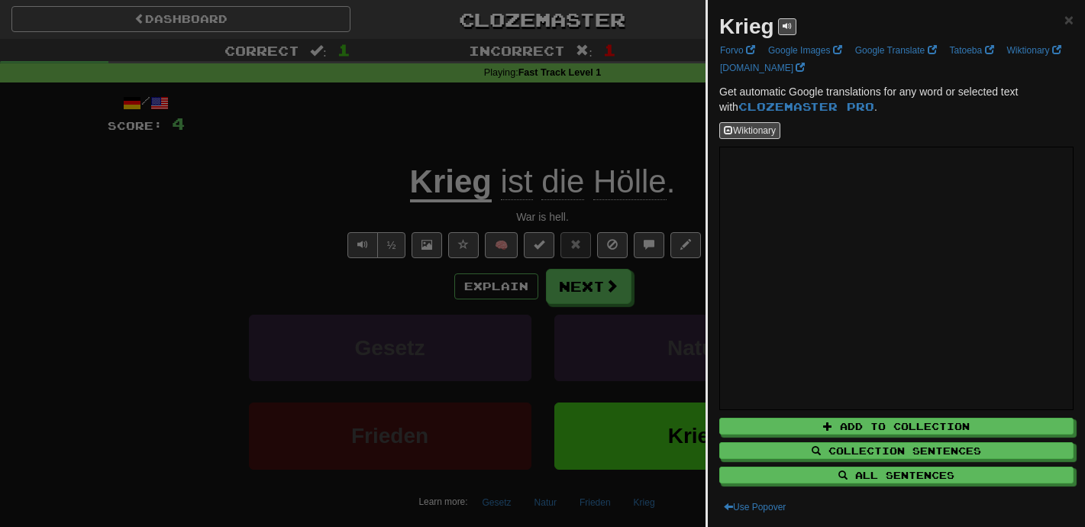
click at [651, 147] on div at bounding box center [542, 263] width 1085 height 527
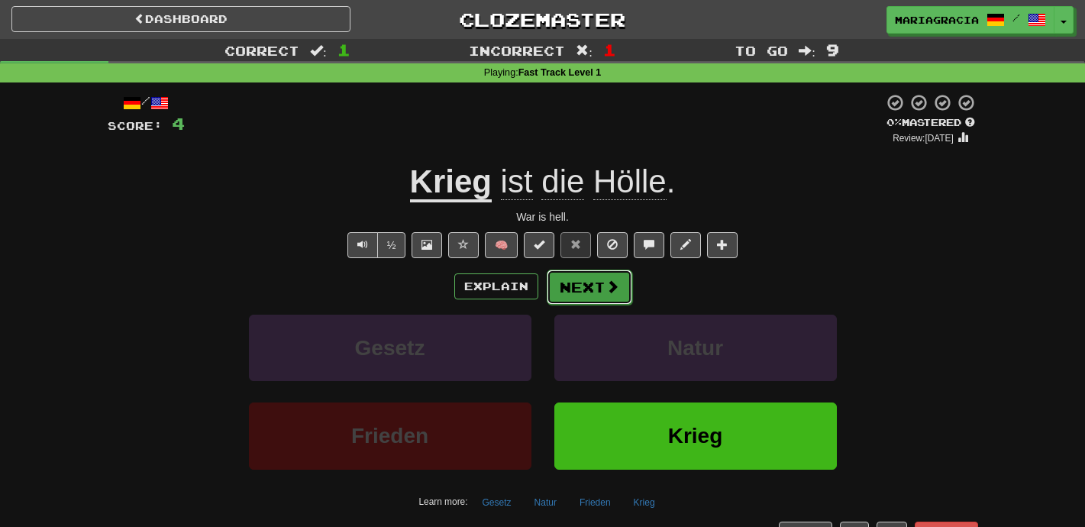
click at [577, 284] on button "Next" at bounding box center [589, 286] width 85 height 35
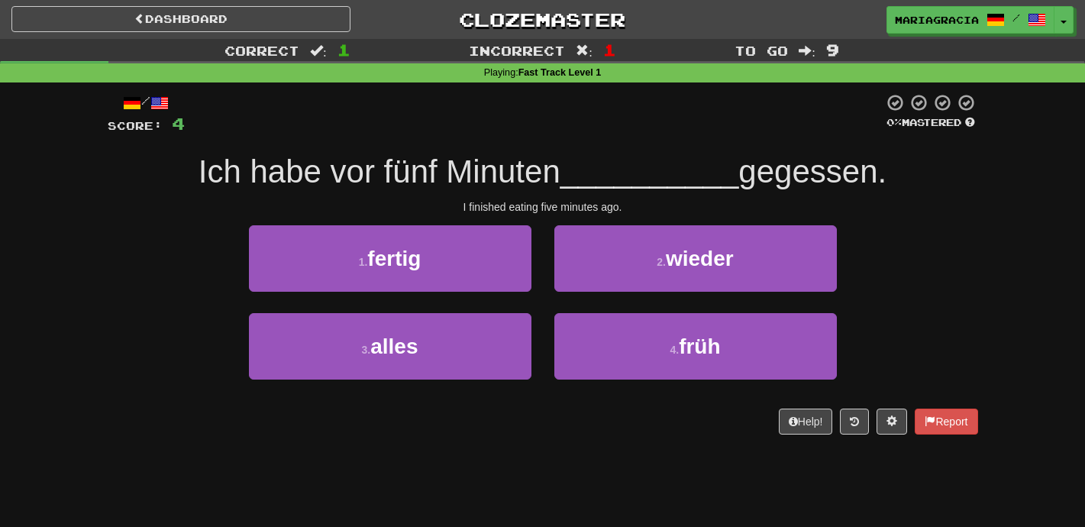
click at [543, 280] on div "2 . wieder" at bounding box center [695, 269] width 305 height 88
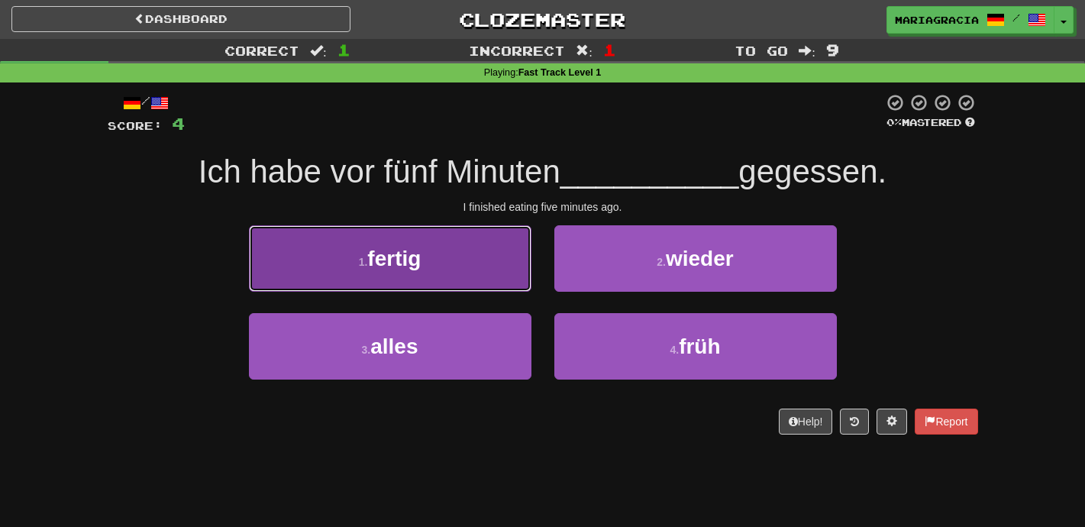
click at [506, 270] on button "1 . fertig" at bounding box center [390, 258] width 282 height 66
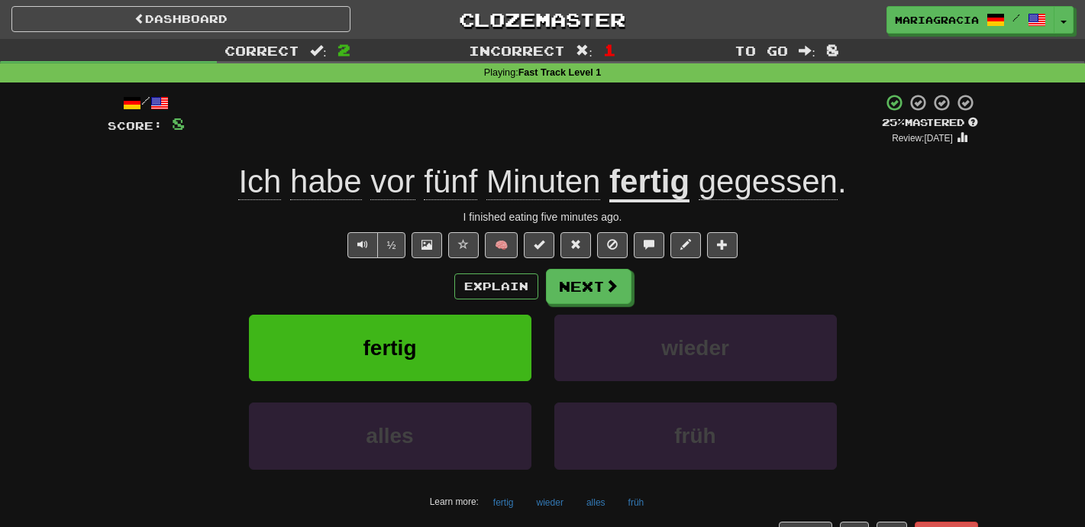
click at [638, 122] on div "+ 4" at bounding box center [533, 119] width 697 height 52
click at [650, 186] on u "fertig" at bounding box center [649, 182] width 80 height 39
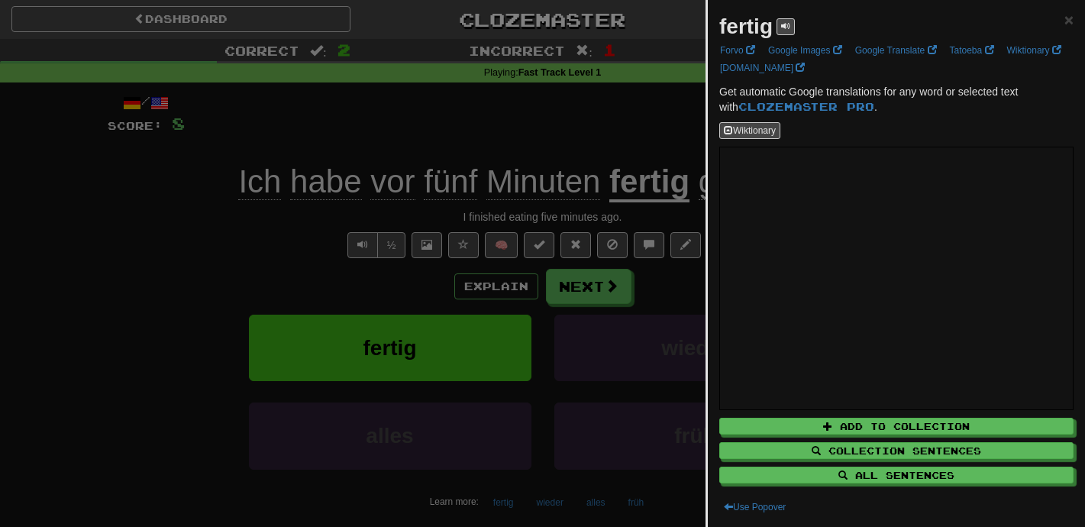
click at [673, 148] on div at bounding box center [542, 263] width 1085 height 527
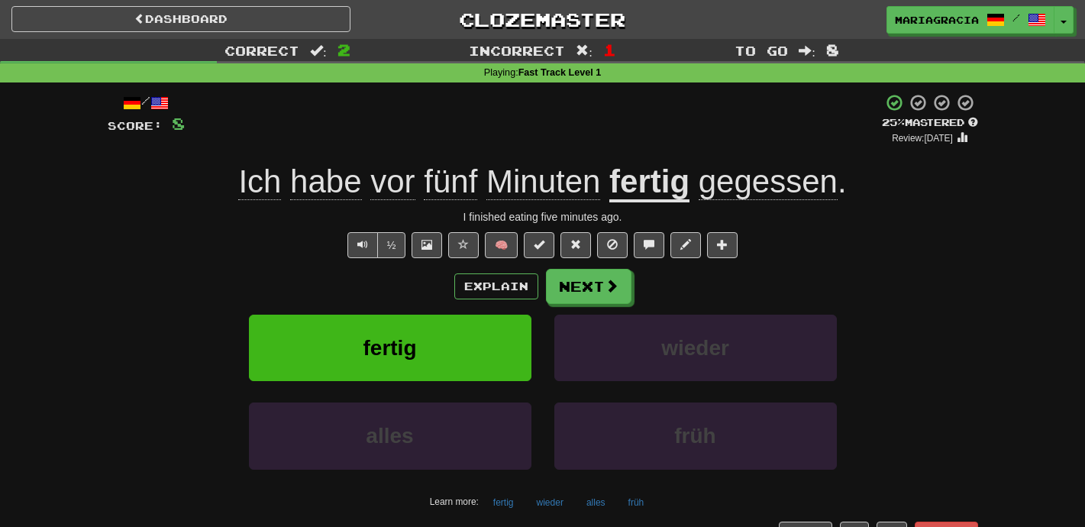
click at [673, 148] on div "/ Score: 8 + 4 25 % Mastered Review: [DATE] Ich habe vor fünf Minuten fertig ge…" at bounding box center [543, 319] width 870 height 453
click at [623, 125] on div "+ 4" at bounding box center [533, 119] width 697 height 52
click at [622, 102] on div "+ 4" at bounding box center [533, 119] width 697 height 52
click at [569, 125] on div "+ 4" at bounding box center [533, 119] width 697 height 52
click at [595, 140] on div "+ 4" at bounding box center [533, 119] width 697 height 52
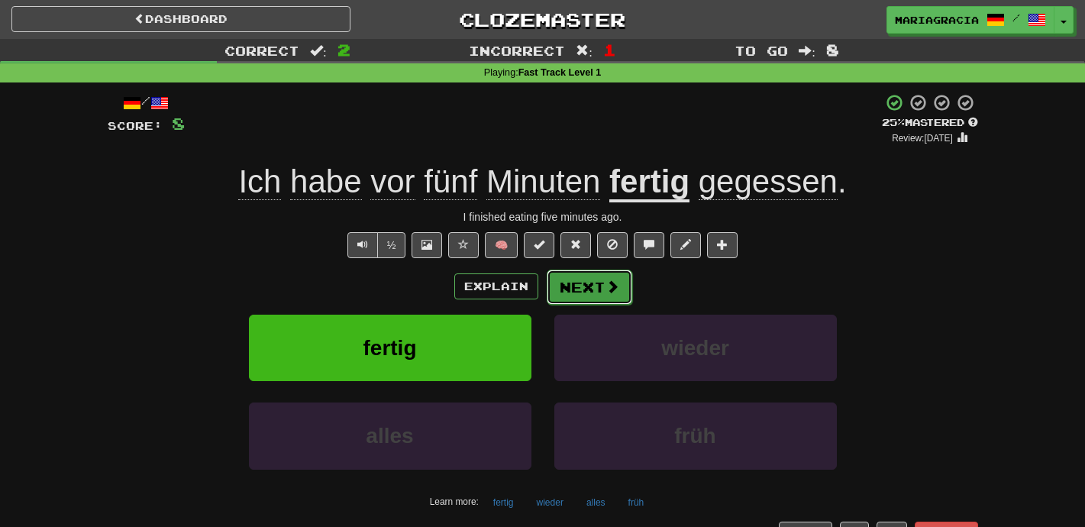
click at [587, 290] on button "Next" at bounding box center [589, 286] width 85 height 35
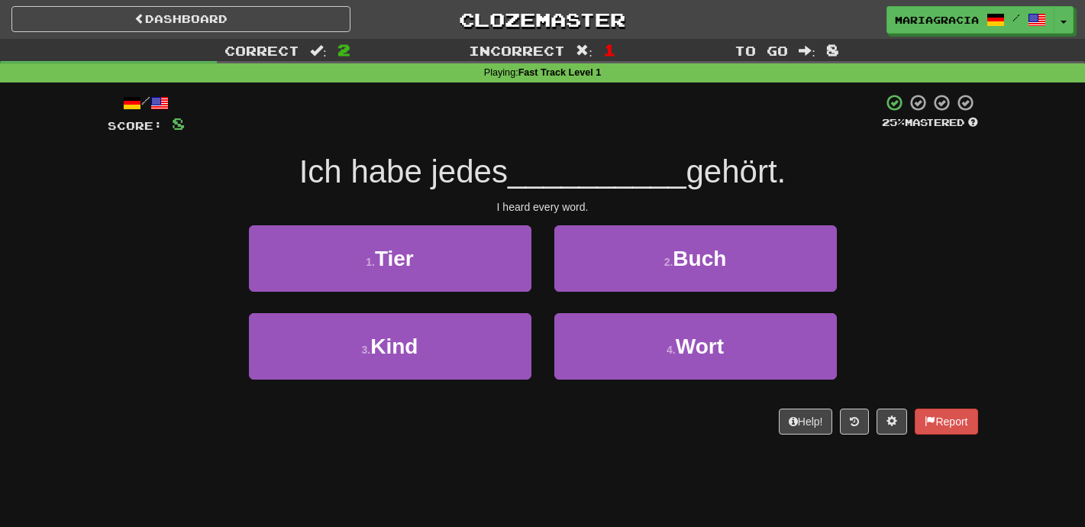
click at [529, 156] on span "__________" at bounding box center [597, 171] width 179 height 36
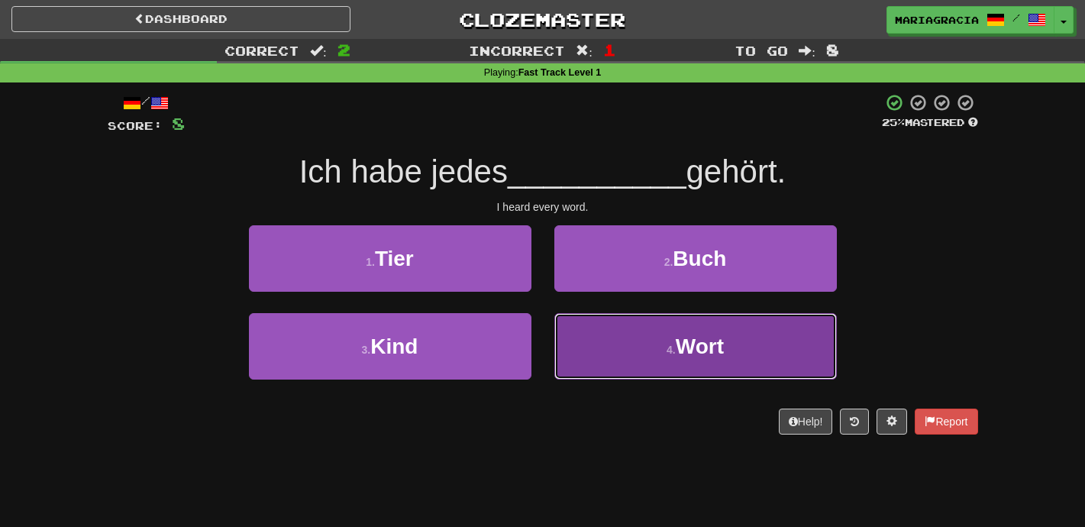
click at [571, 348] on button "4 . Wort" at bounding box center [695, 346] width 282 height 66
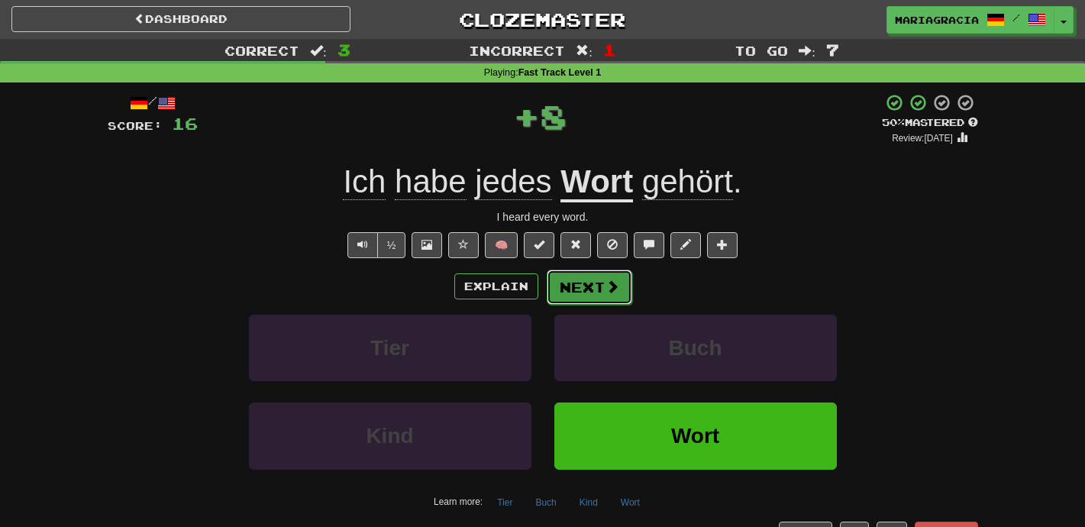
click at [608, 293] on span at bounding box center [612, 286] width 14 height 14
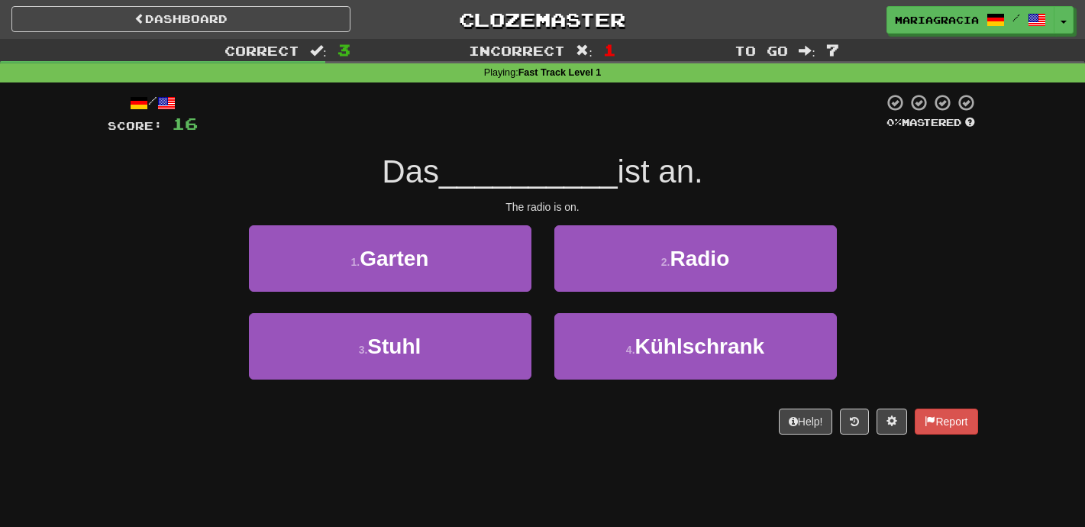
click at [580, 197] on div "/ Score: 16 0 % Mastered Das __________ ist an. The radio is on. 1 . Garten 2 .…" at bounding box center [543, 263] width 870 height 341
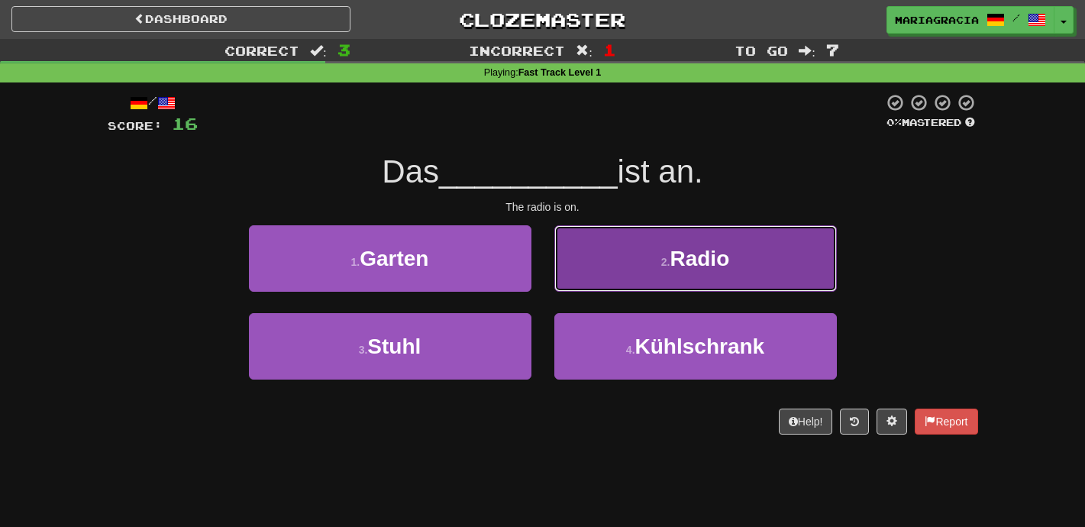
click at [581, 247] on button "2 . Radio" at bounding box center [695, 258] width 282 height 66
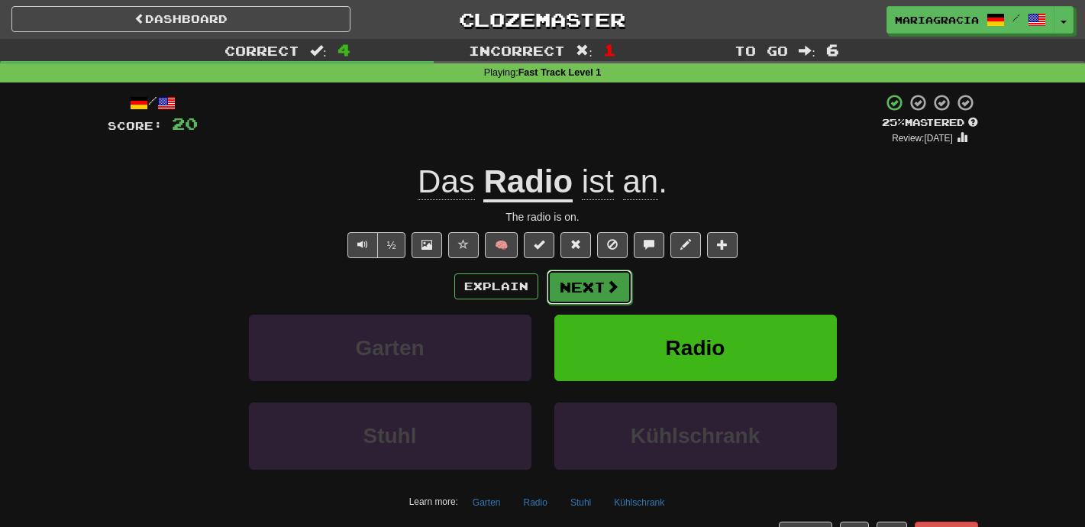
click at [597, 280] on button "Next" at bounding box center [589, 286] width 85 height 35
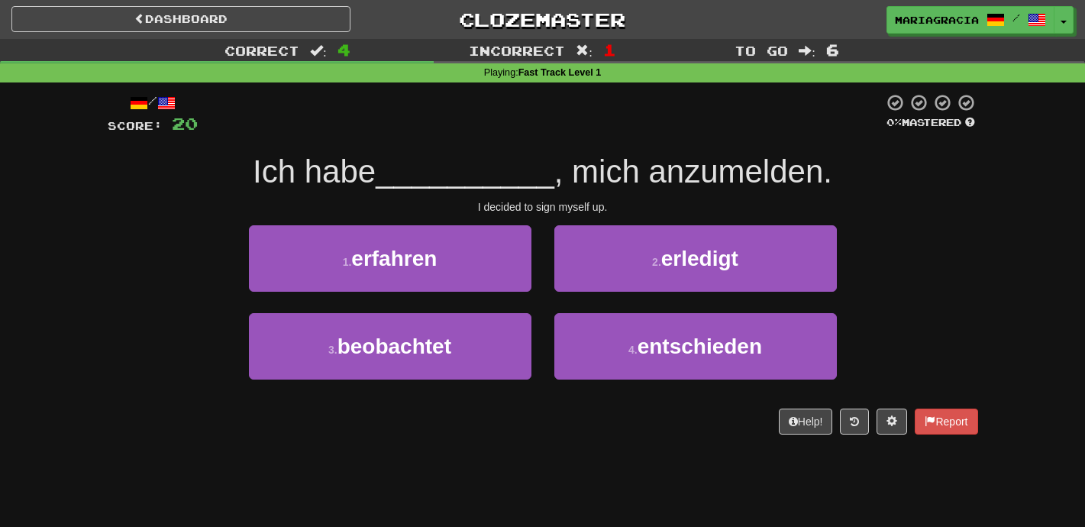
click at [558, 216] on div "/ Score: 20 0 % Mastered Ich habe __________ , mich anzumelden. I decided to si…" at bounding box center [543, 263] width 870 height 341
click at [559, 216] on div "/ Score: 20 0 % Mastered Ich habe __________ , mich anzumelden. I decided to si…" at bounding box center [543, 263] width 870 height 341
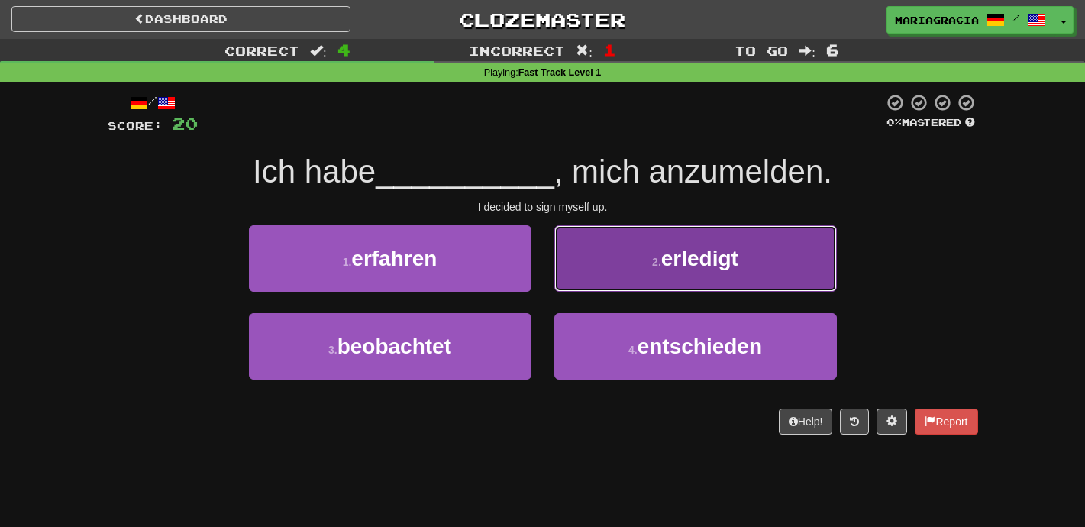
click at [603, 280] on button "2 . erledigt" at bounding box center [695, 258] width 282 height 66
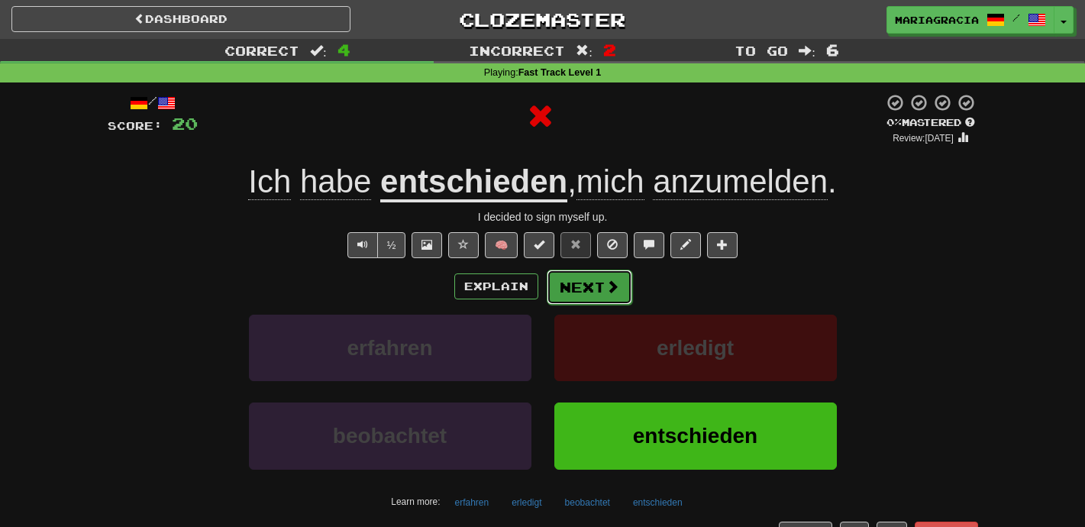
click at [578, 288] on button "Next" at bounding box center [589, 286] width 85 height 35
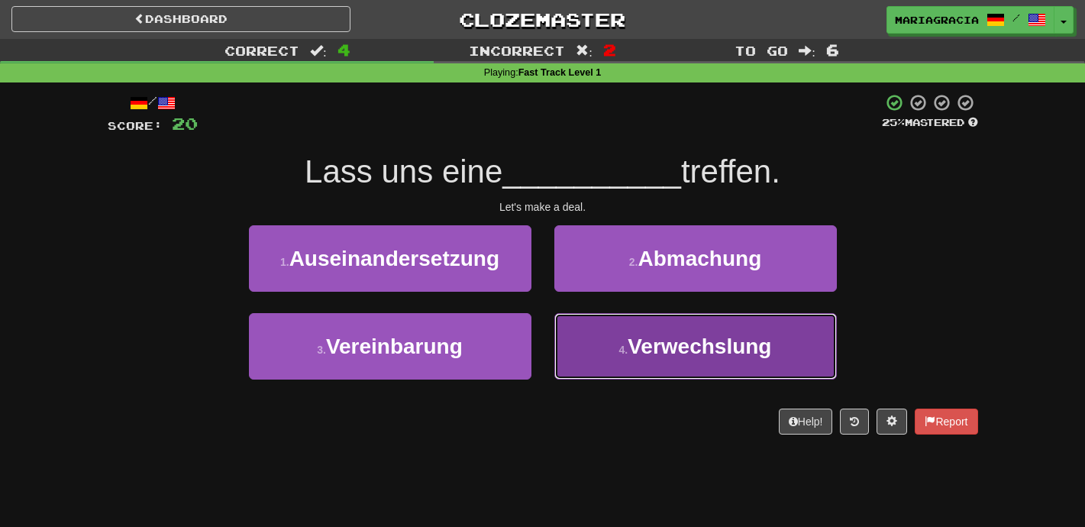
click at [595, 337] on button "4 . Verwechslung" at bounding box center [695, 346] width 282 height 66
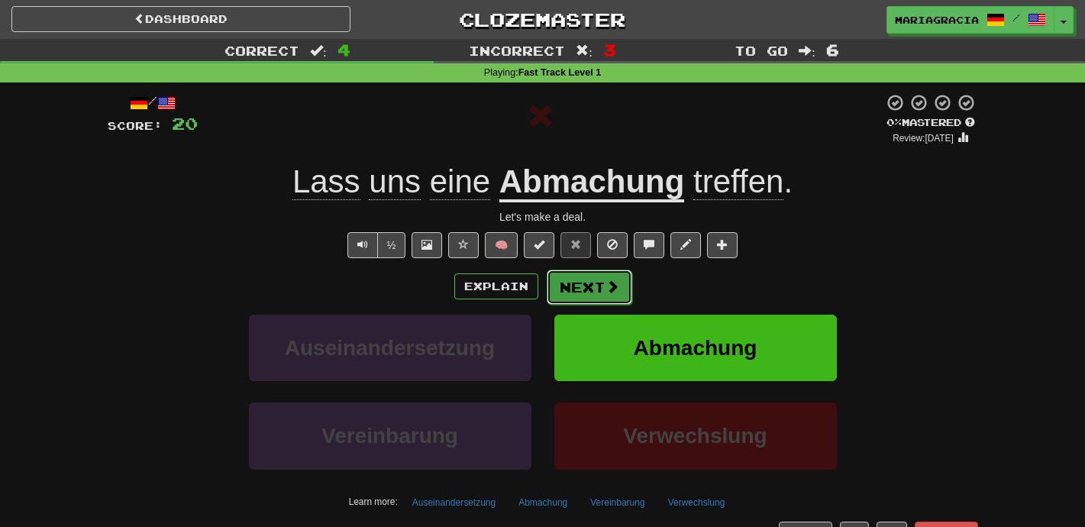
click at [586, 285] on button "Next" at bounding box center [589, 286] width 85 height 35
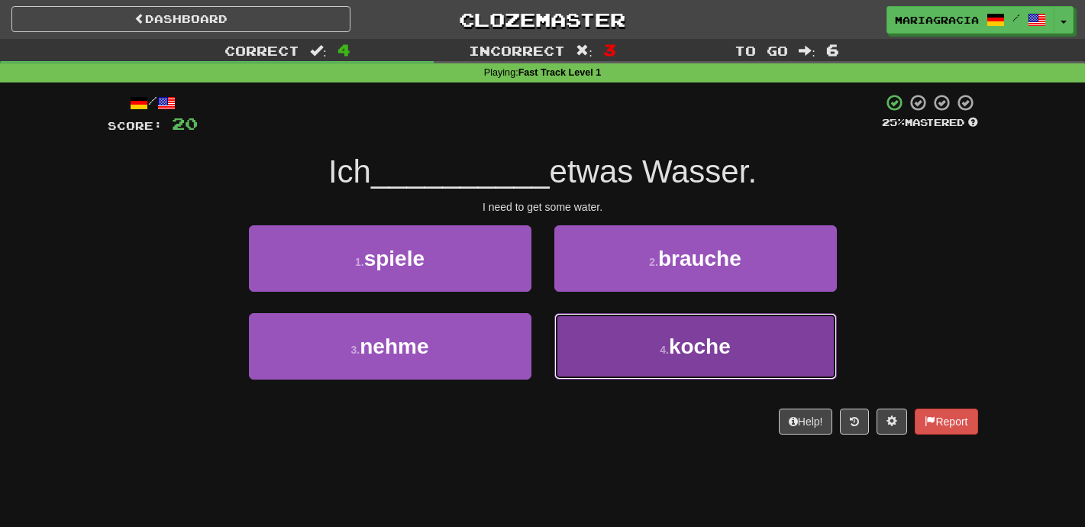
click at [574, 360] on button "4 . koche" at bounding box center [695, 346] width 282 height 66
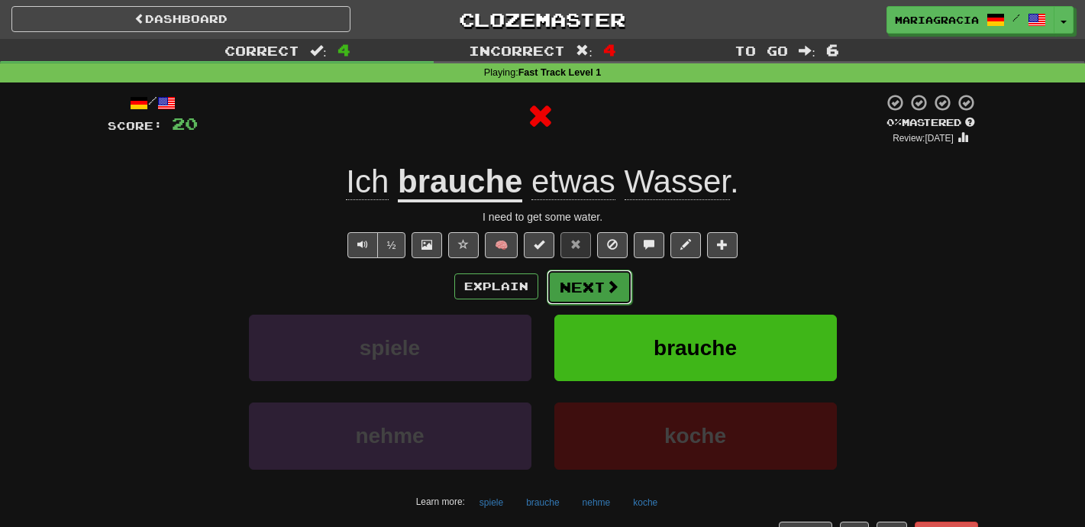
click at [577, 292] on button "Next" at bounding box center [589, 286] width 85 height 35
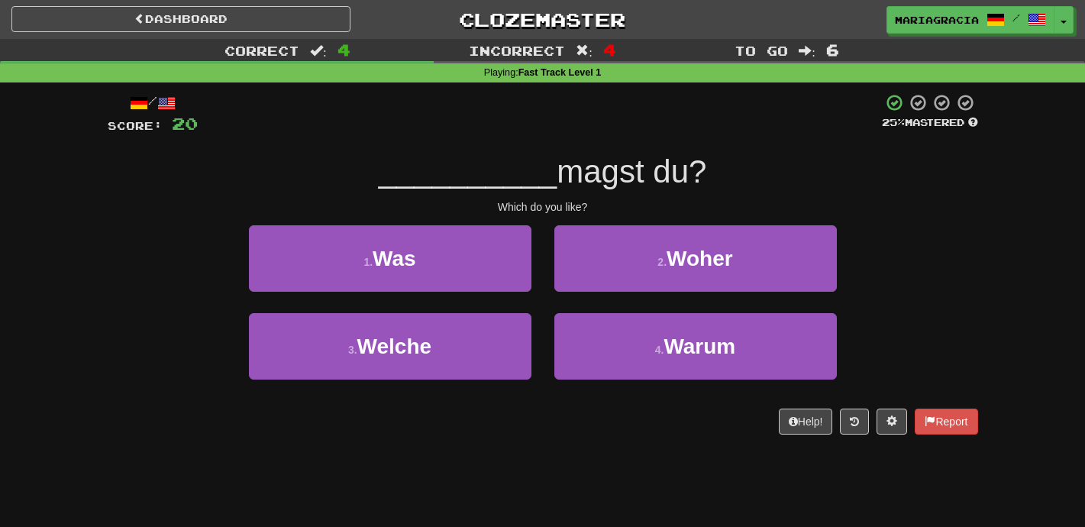
click at [550, 212] on div "Which do you like?" at bounding box center [543, 206] width 870 height 15
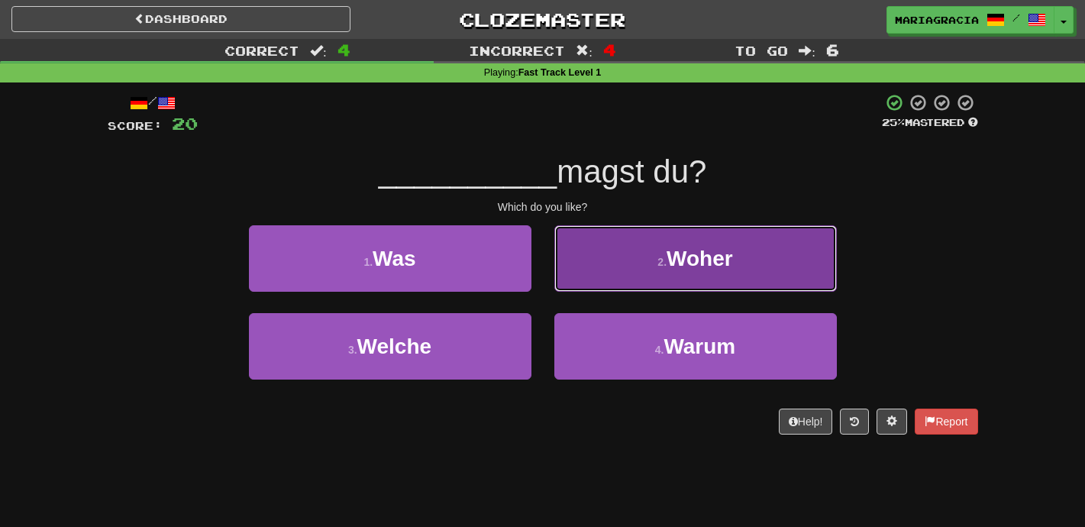
click at [607, 285] on button "2 . Woher" at bounding box center [695, 258] width 282 height 66
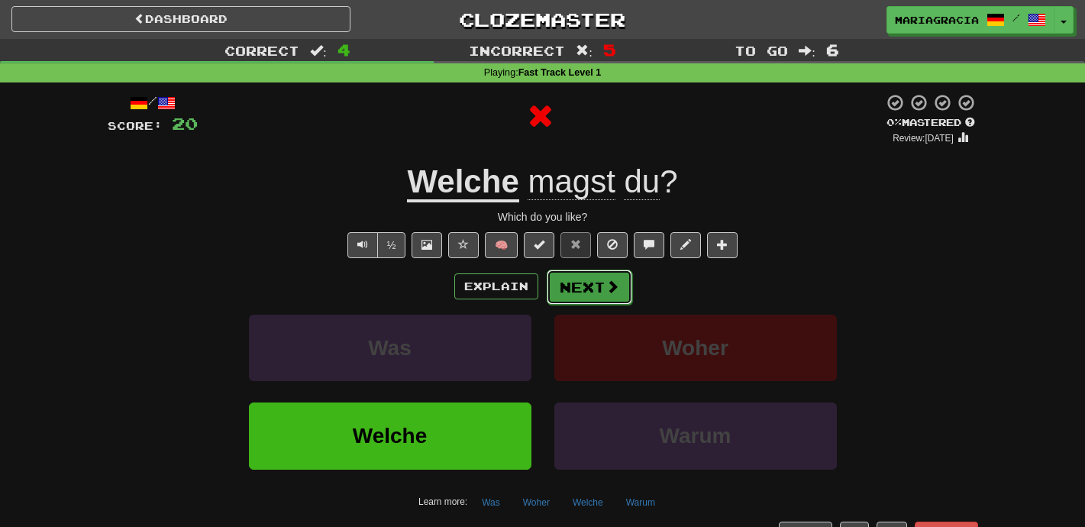
click at [589, 286] on button "Next" at bounding box center [589, 286] width 85 height 35
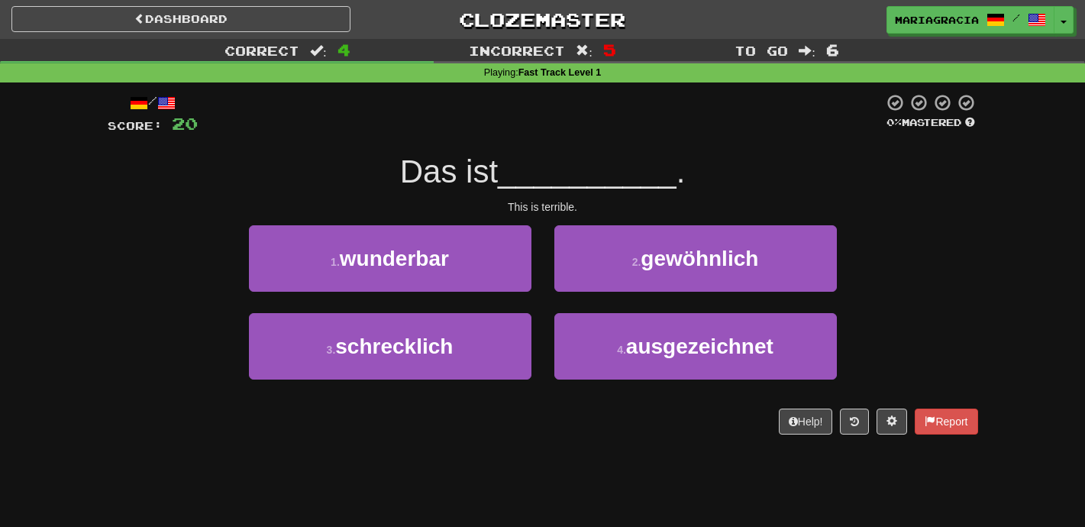
click at [575, 205] on div "This is terrible." at bounding box center [543, 206] width 870 height 15
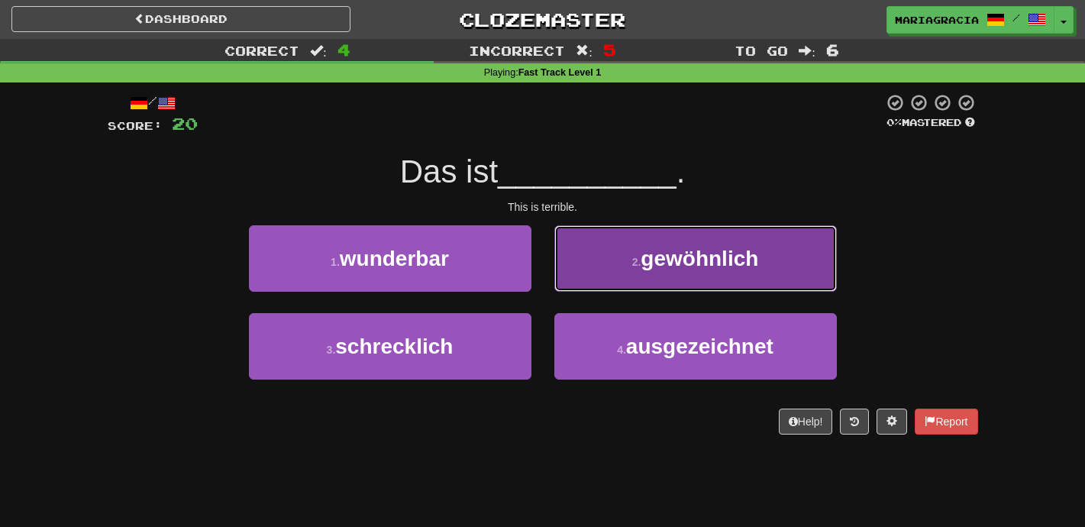
click at [601, 263] on button "2 . gewöhnlich" at bounding box center [695, 258] width 282 height 66
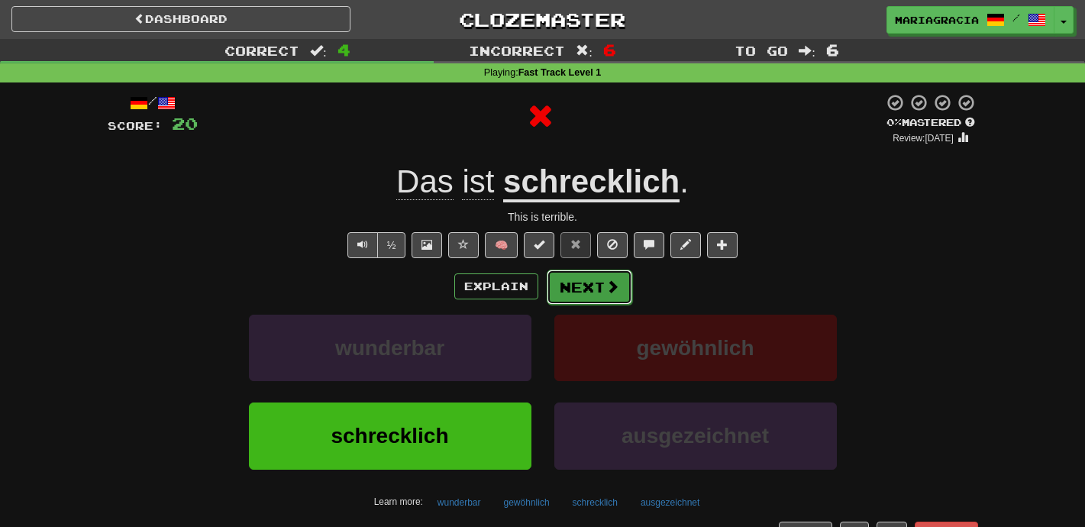
click at [605, 286] on span at bounding box center [612, 286] width 14 height 14
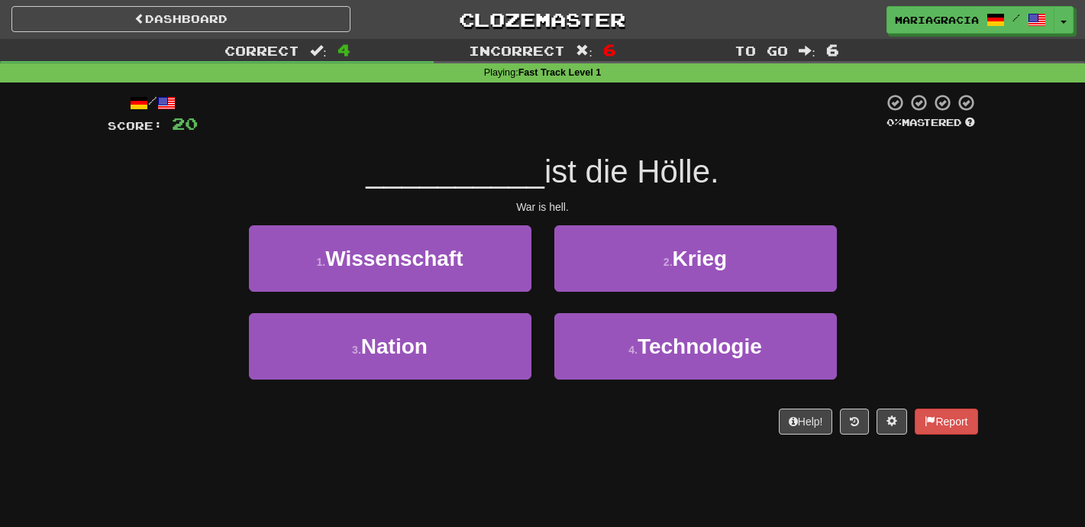
click at [609, 201] on div "War is hell." at bounding box center [543, 206] width 870 height 15
click at [557, 213] on div "War is hell." at bounding box center [543, 206] width 870 height 15
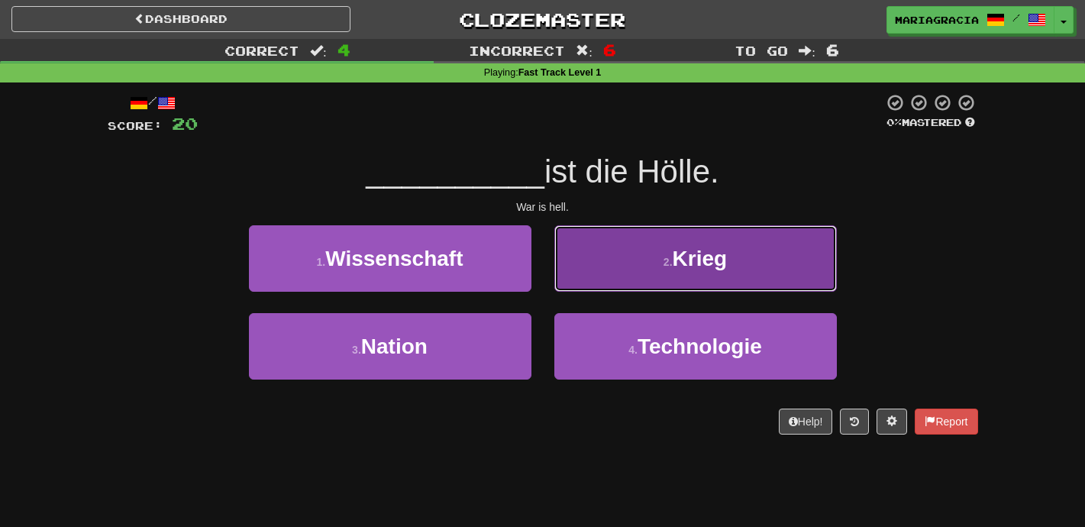
click at [598, 256] on button "2 . Krieg" at bounding box center [695, 258] width 282 height 66
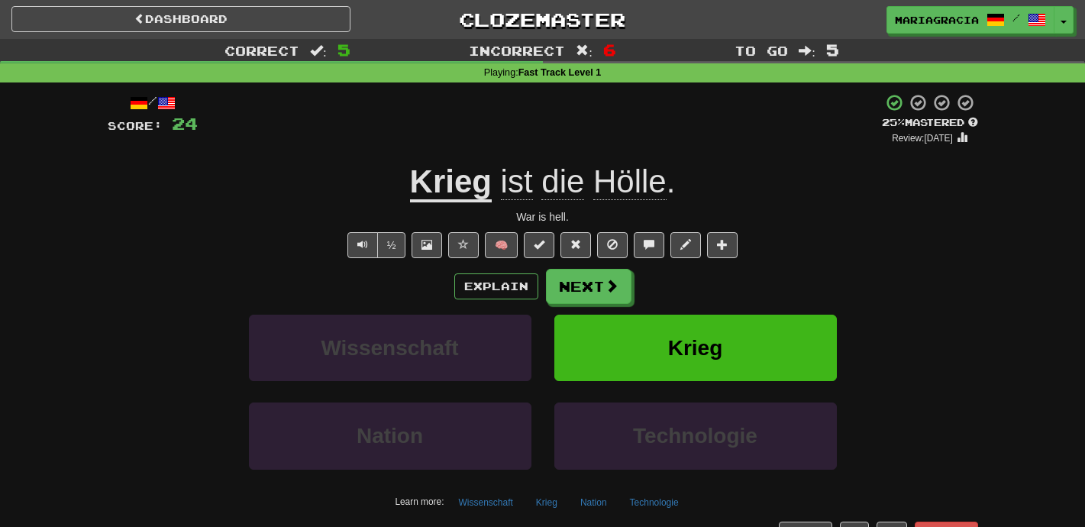
click at [588, 121] on div "+ 4" at bounding box center [540, 119] width 684 height 52
click at [625, 283] on button "Next" at bounding box center [589, 286] width 85 height 35
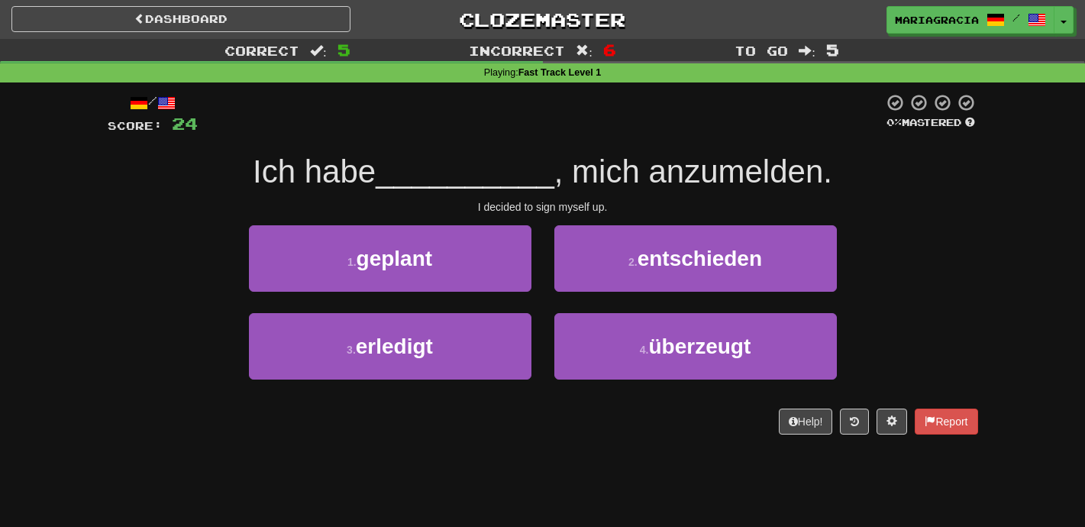
click at [711, 176] on span ", mich anzumelden." at bounding box center [693, 171] width 278 height 36
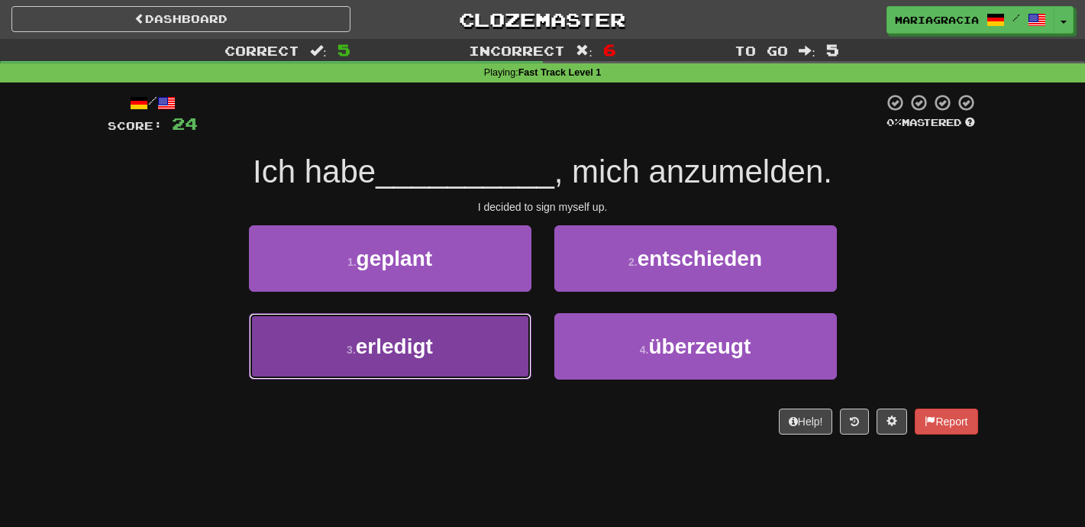
click at [468, 327] on button "3 . erledigt" at bounding box center [390, 346] width 282 height 66
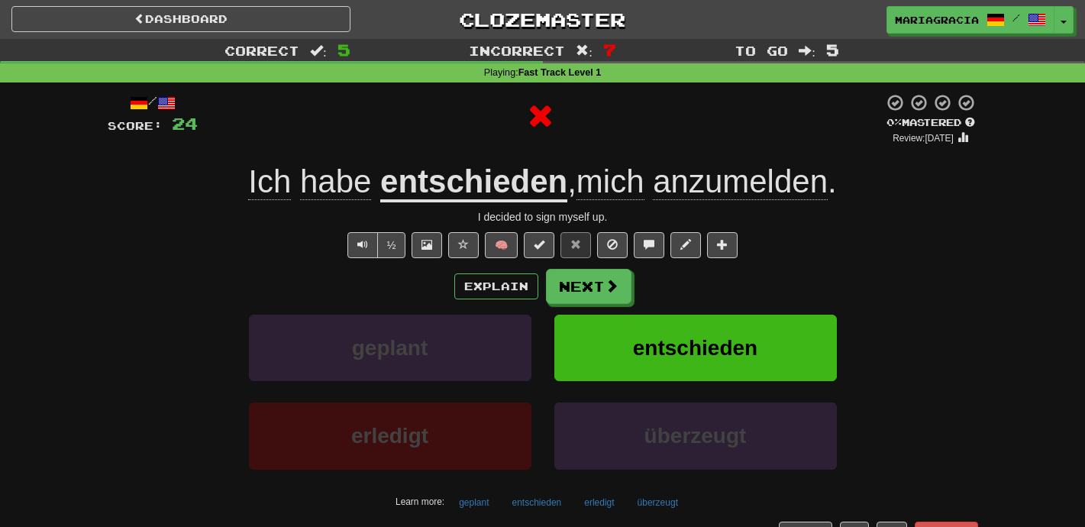
click at [641, 298] on div "Explain Next" at bounding box center [543, 286] width 870 height 35
click at [621, 295] on button "Next" at bounding box center [589, 286] width 85 height 35
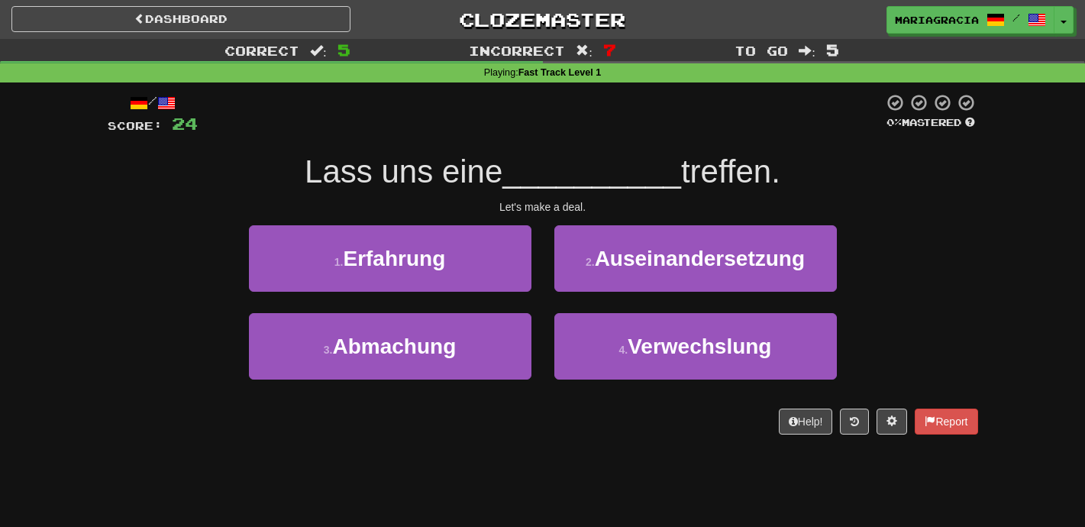
click at [630, 217] on div "/ Score: 24 0 % Mastered Lass uns eine __________ treffen. Let's make a deal. 1…" at bounding box center [543, 263] width 870 height 341
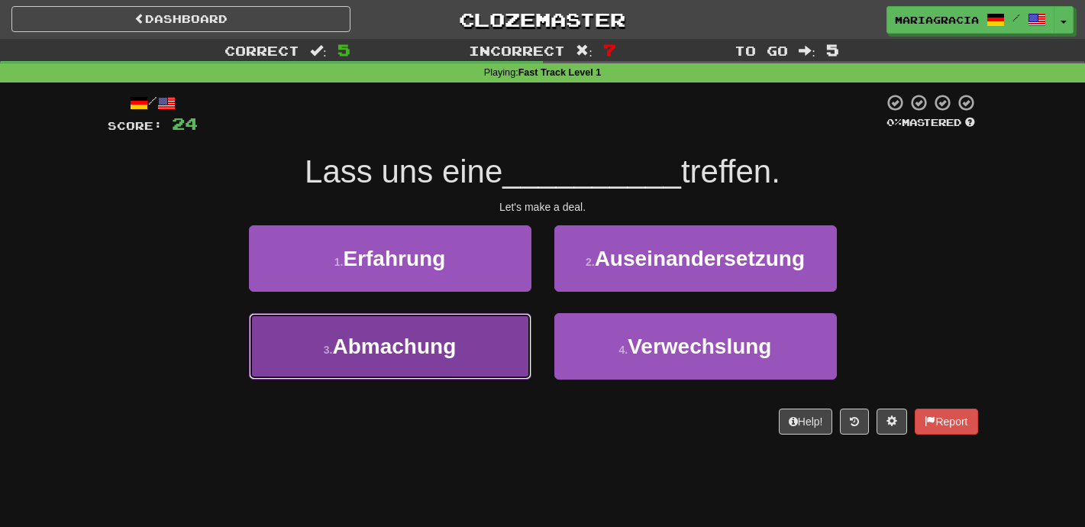
click at [504, 358] on button "3 . Abmachung" at bounding box center [390, 346] width 282 height 66
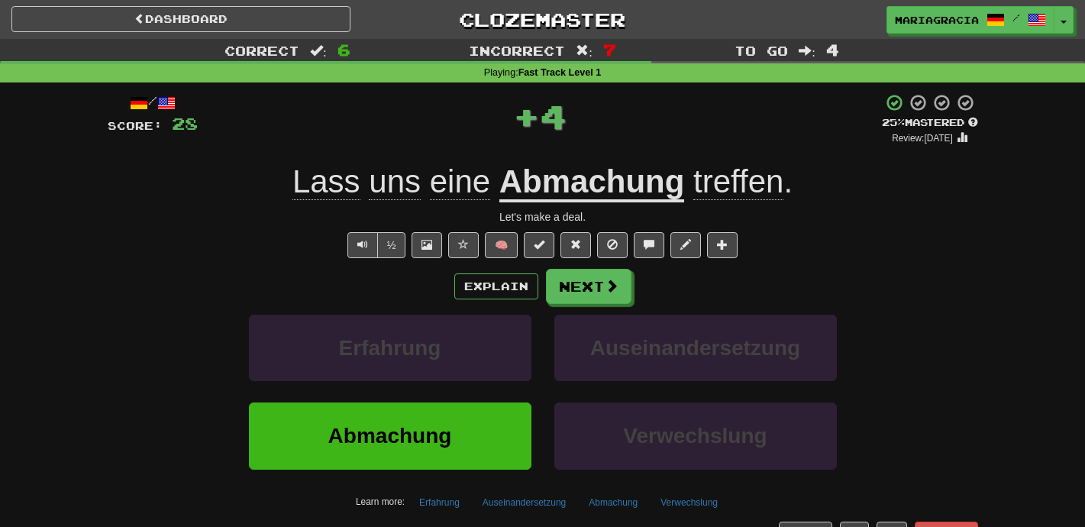
click at [660, 288] on div "Explain Next" at bounding box center [543, 286] width 870 height 35
click at [625, 292] on button "Next" at bounding box center [589, 286] width 85 height 35
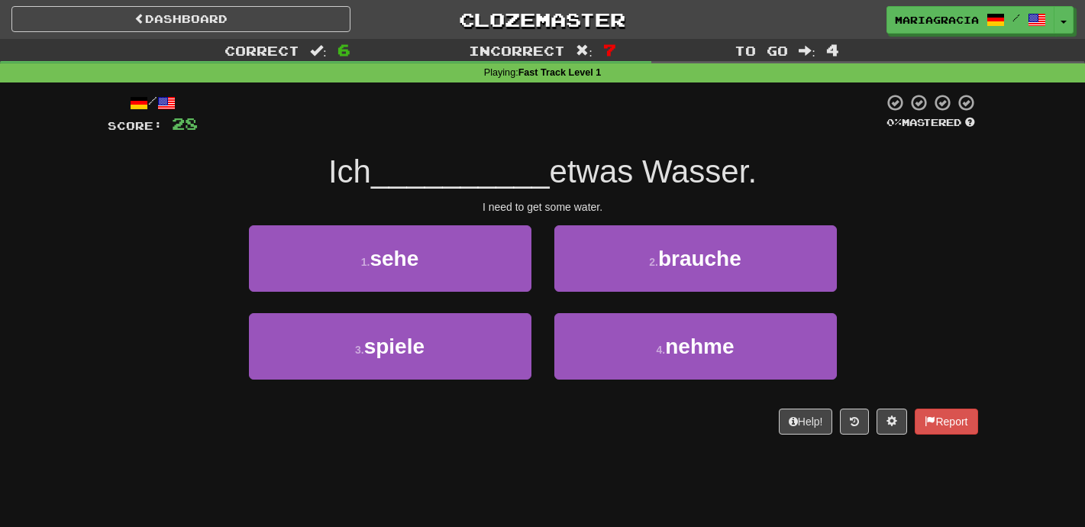
click at [628, 215] on div "/ Score: 28 0 % Mastered Ich __________ etwas Wasser. I need to get some water.…" at bounding box center [543, 263] width 870 height 341
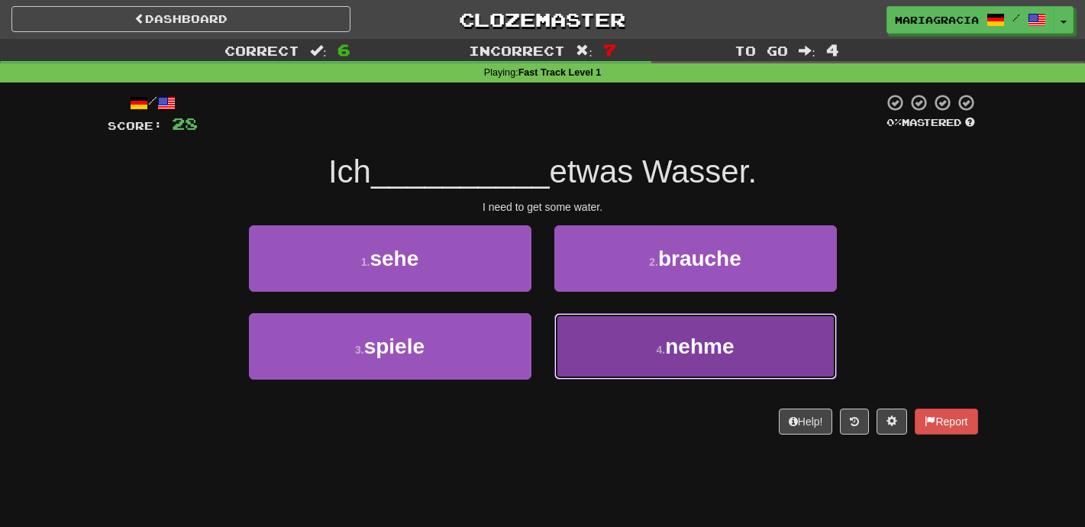
click at [634, 346] on button "4 . nehme" at bounding box center [695, 346] width 282 height 66
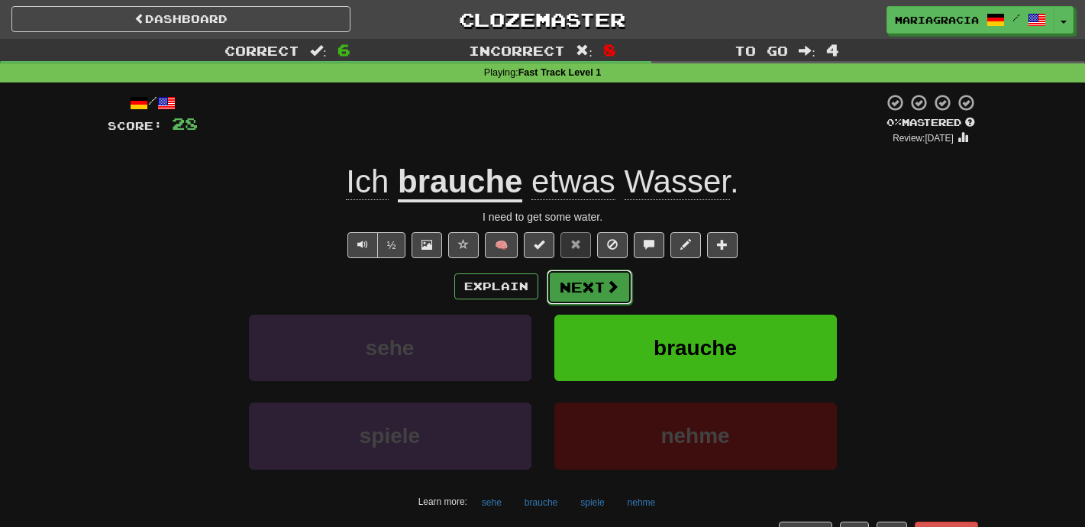
click at [615, 286] on span at bounding box center [612, 286] width 14 height 14
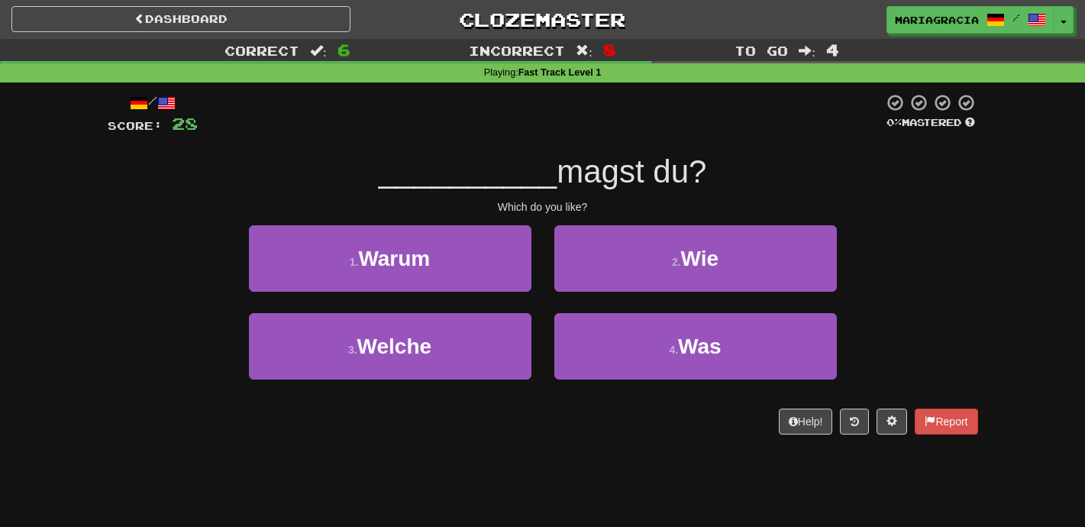
click at [613, 218] on div "/ Score: 28 0 % Mastered __________ magst du? Which do you like? 1 . Warum 2 . …" at bounding box center [543, 263] width 870 height 341
click at [596, 218] on div "/ Score: 28 0 % Mastered __________ magst du? Which do you like? 1 . Warum 2 . …" at bounding box center [543, 263] width 870 height 341
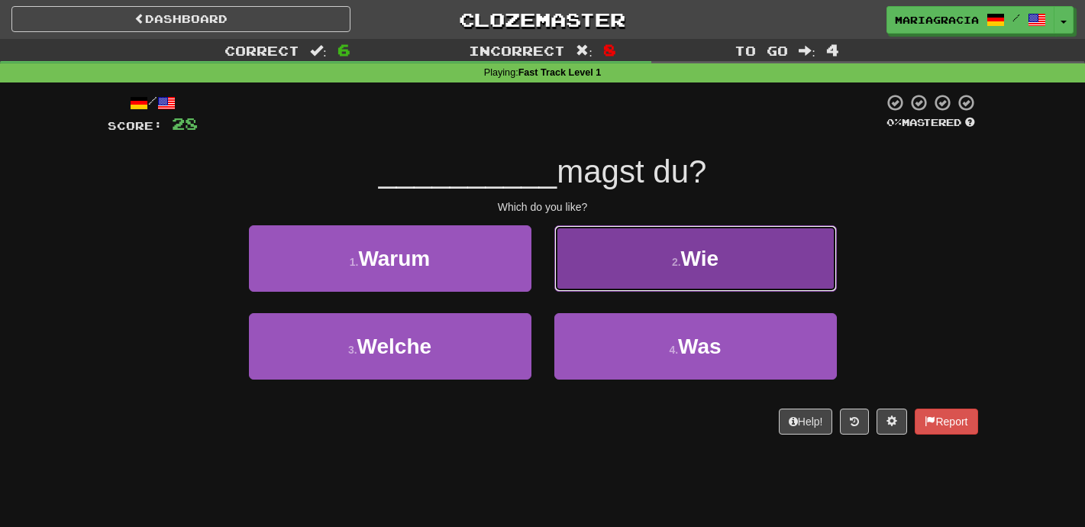
click at [637, 272] on button "2 . Wie" at bounding box center [695, 258] width 282 height 66
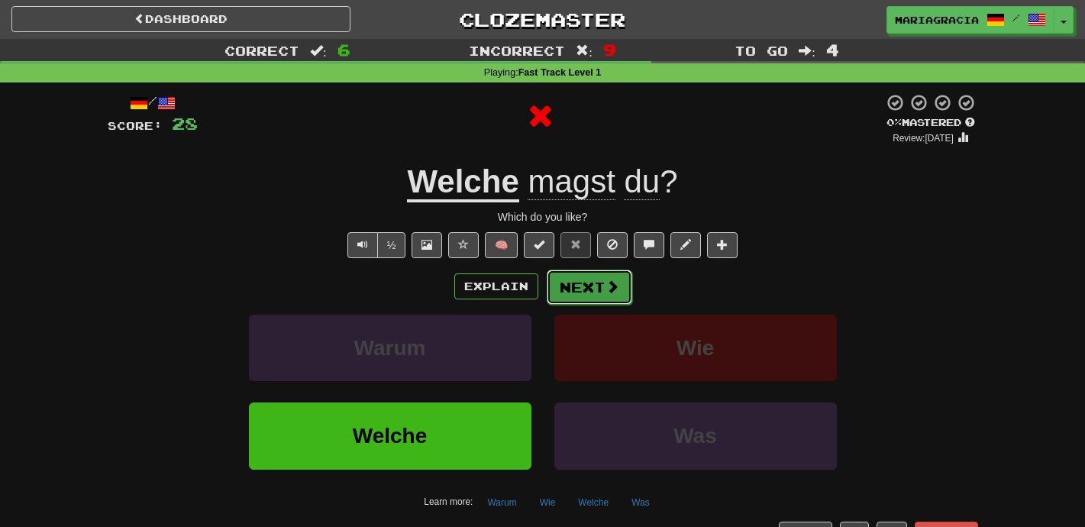
click at [589, 282] on button "Next" at bounding box center [589, 286] width 85 height 35
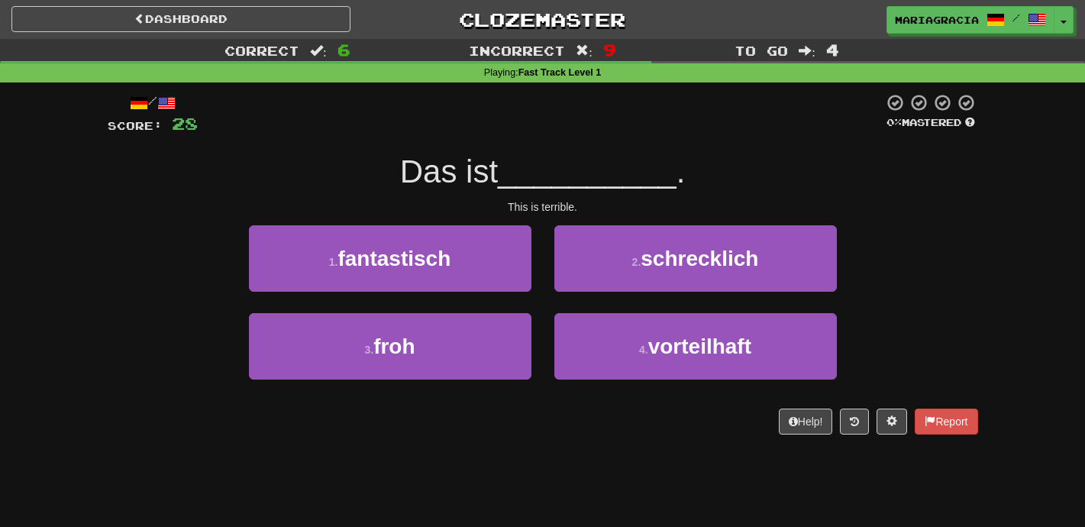
click at [595, 216] on div "/ Score: 28 0 % Mastered Das ist __________ . This is terrible. 1 . fantastisch…" at bounding box center [543, 263] width 870 height 341
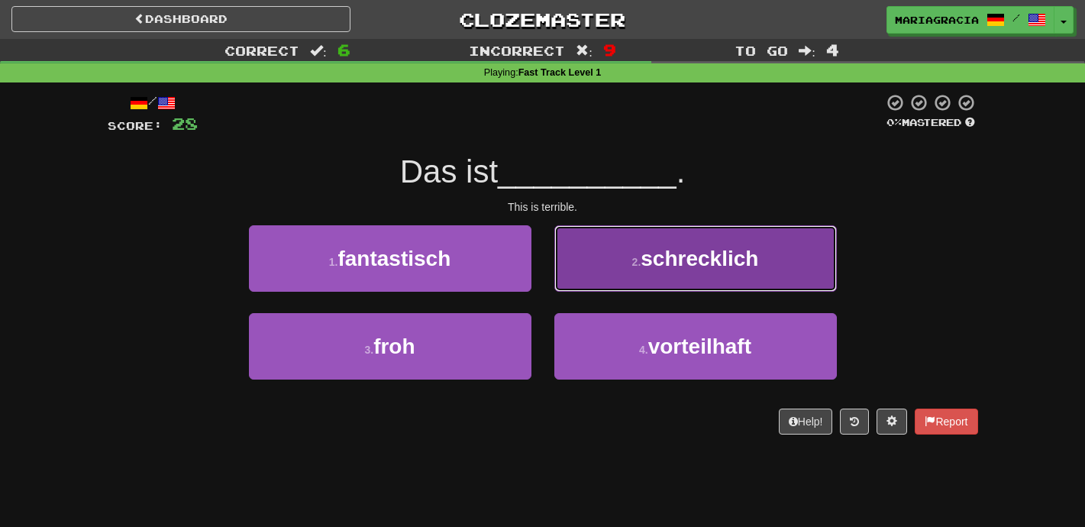
click at [605, 250] on button "2 . schrecklich" at bounding box center [695, 258] width 282 height 66
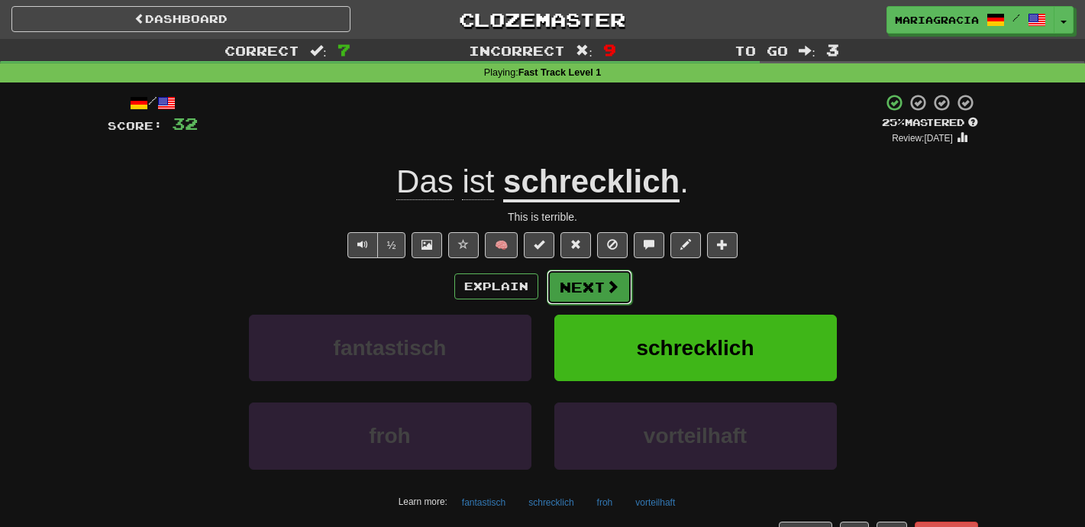
click at [583, 289] on button "Next" at bounding box center [589, 286] width 85 height 35
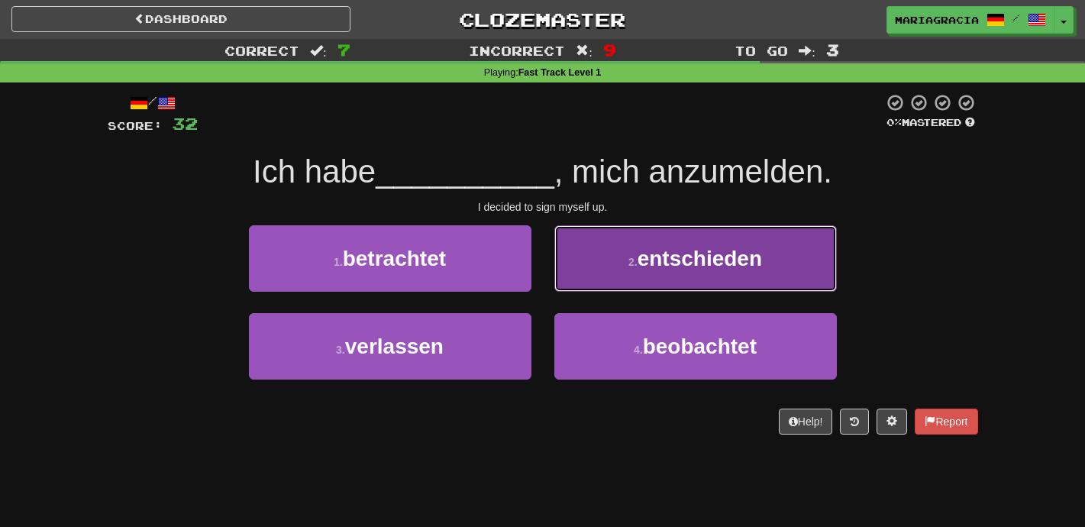
click at [583, 263] on button "2 . entschieden" at bounding box center [695, 258] width 282 height 66
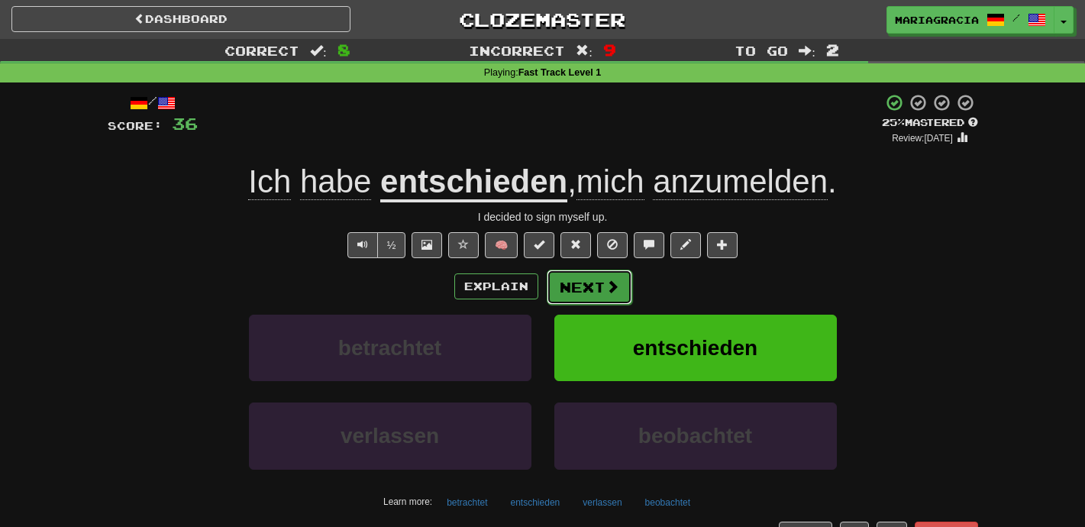
click at [584, 286] on button "Next" at bounding box center [589, 286] width 85 height 35
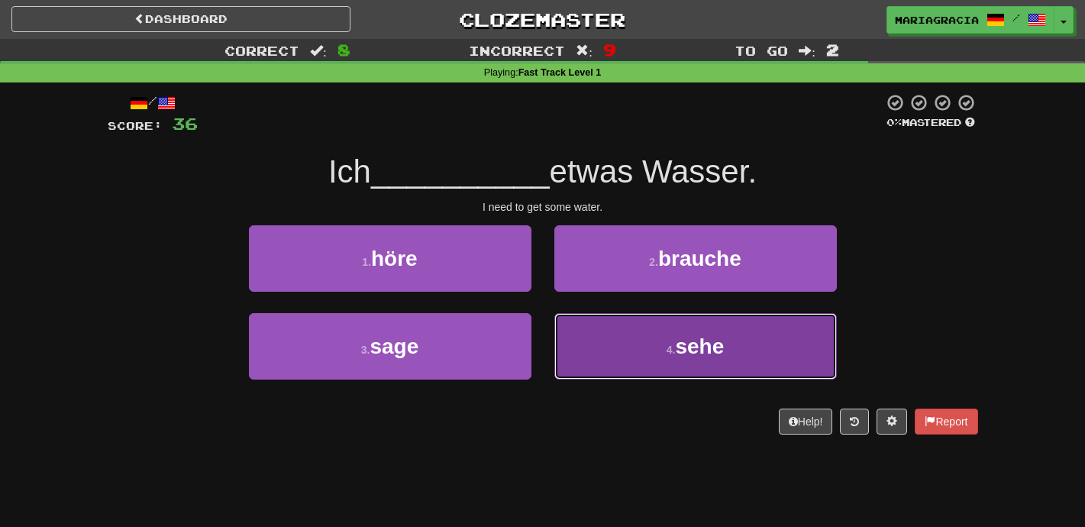
click at [582, 331] on button "4 . sehe" at bounding box center [695, 346] width 282 height 66
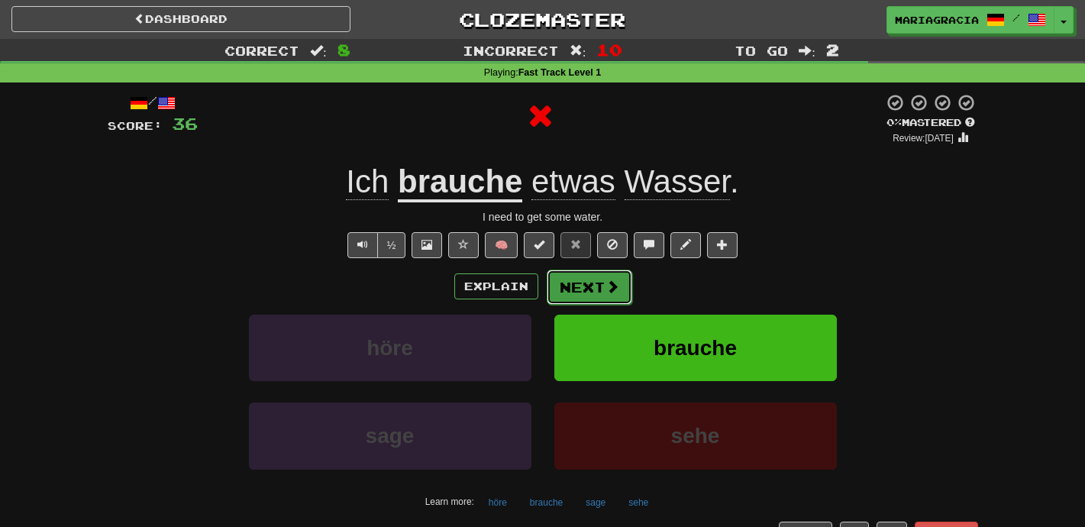
click at [589, 272] on button "Next" at bounding box center [589, 286] width 85 height 35
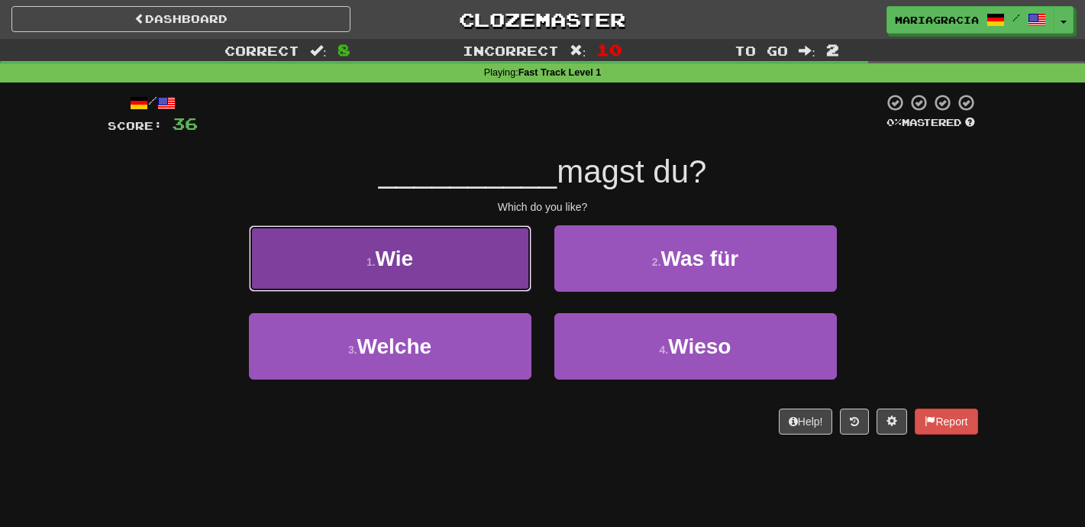
click at [489, 274] on button "1 . Wie" at bounding box center [390, 258] width 282 height 66
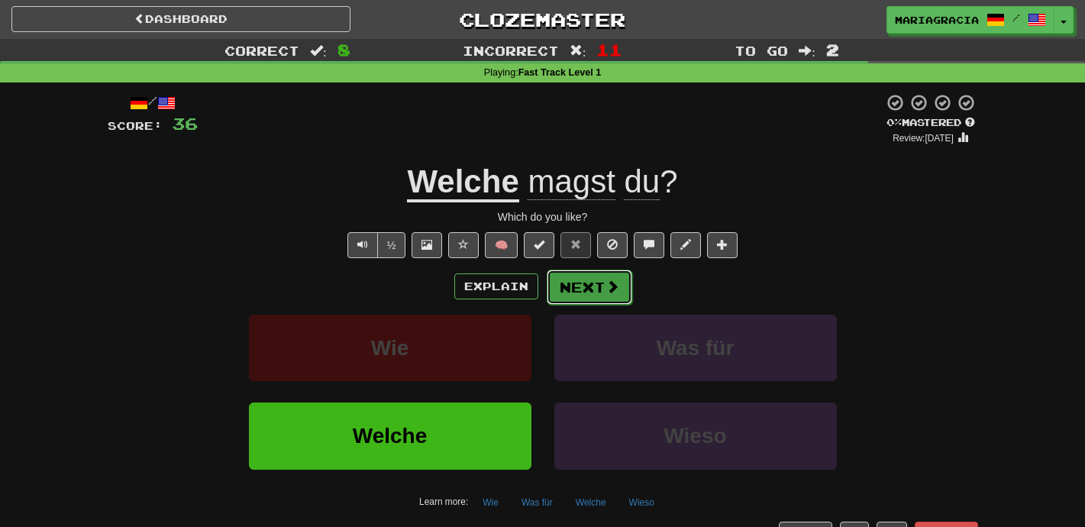
click at [559, 282] on button "Next" at bounding box center [589, 286] width 85 height 35
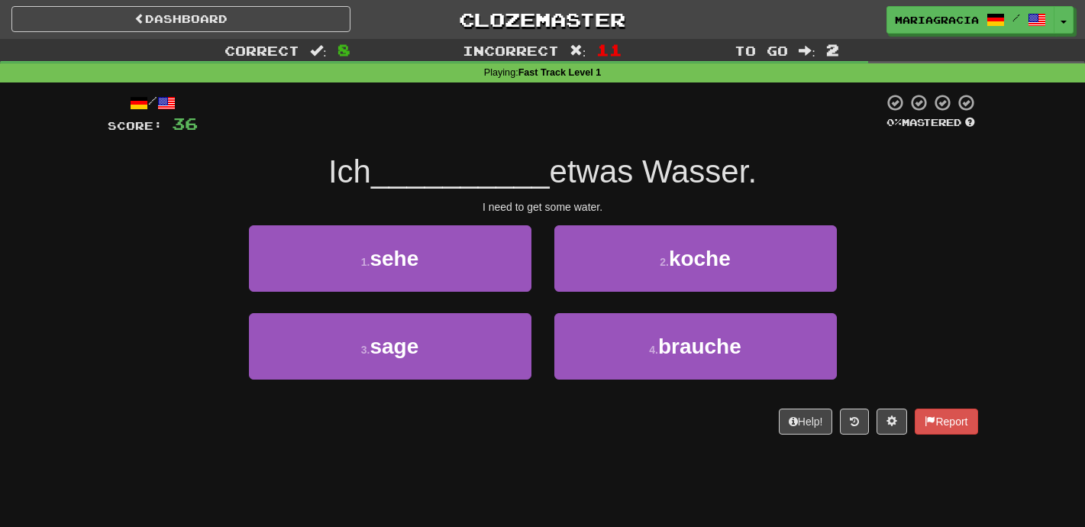
click at [544, 307] on div "2 . koche" at bounding box center [695, 269] width 305 height 88
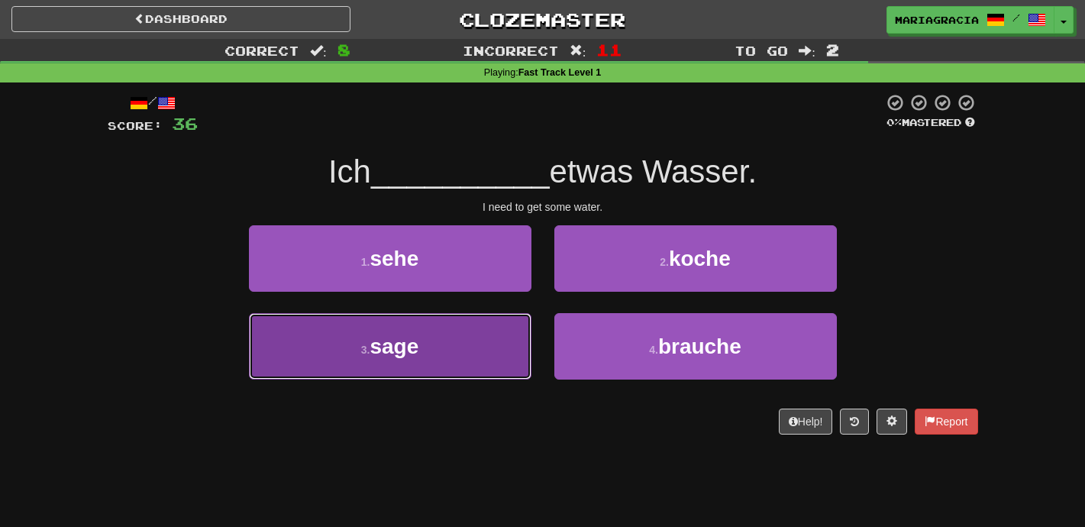
click at [522, 328] on button "3 . sage" at bounding box center [390, 346] width 282 height 66
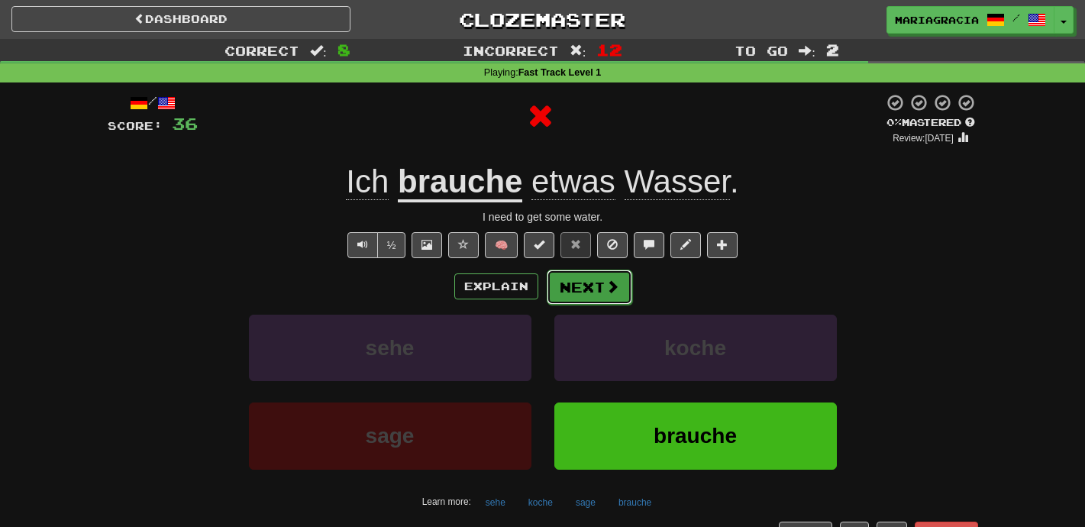
click at [564, 293] on button "Next" at bounding box center [589, 286] width 85 height 35
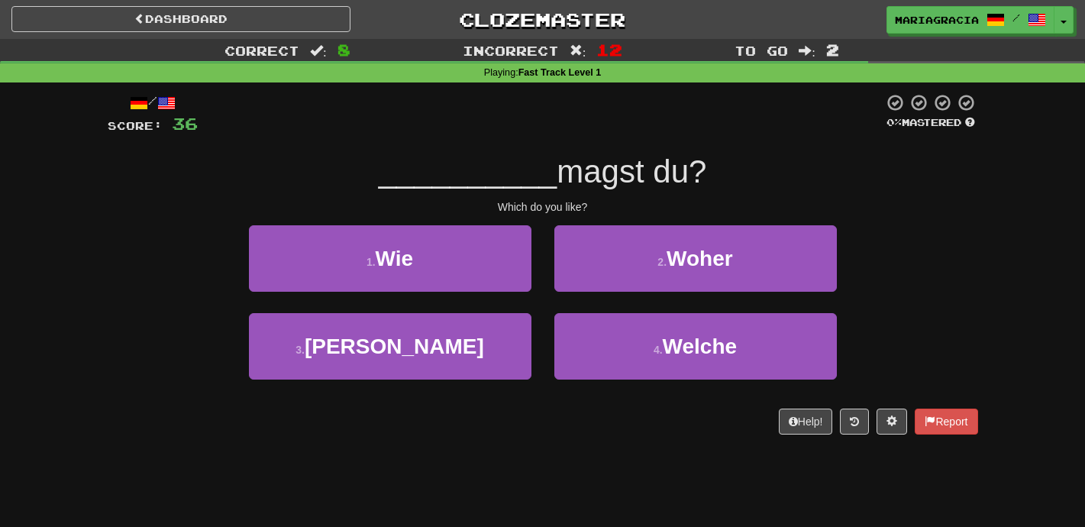
click at [546, 303] on div "2 . Woher" at bounding box center [695, 269] width 305 height 88
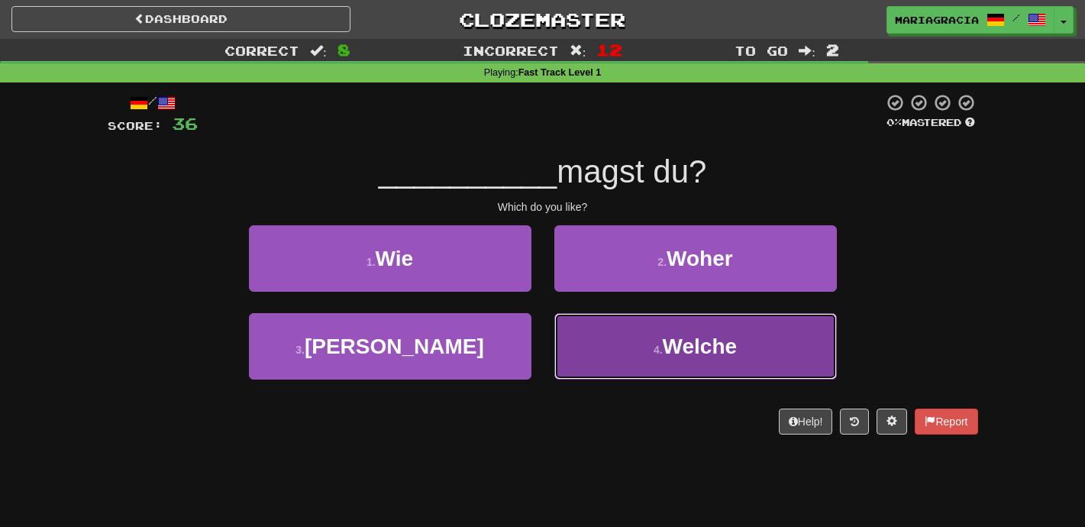
click at [573, 357] on button "4 . Welche" at bounding box center [695, 346] width 282 height 66
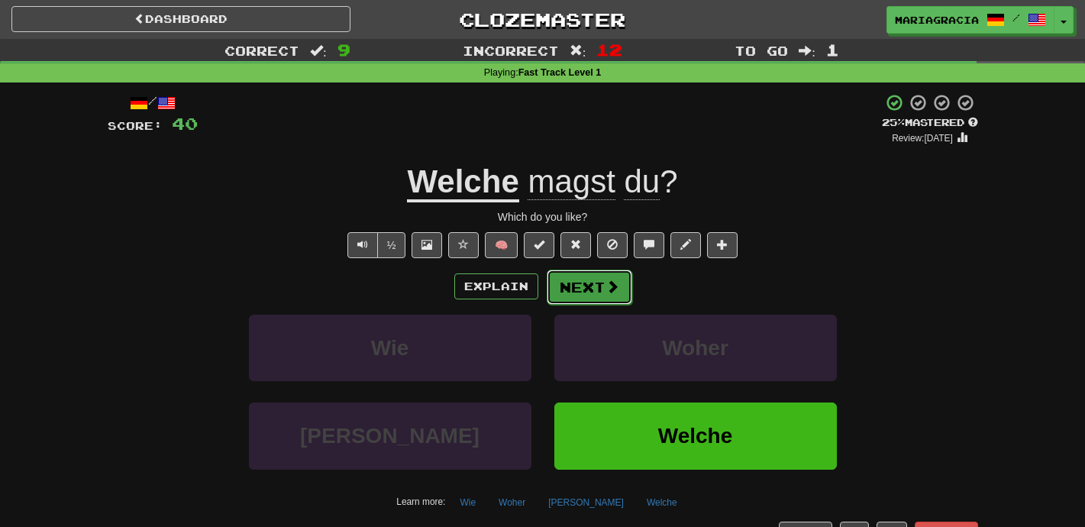
click at [608, 289] on span at bounding box center [612, 286] width 14 height 14
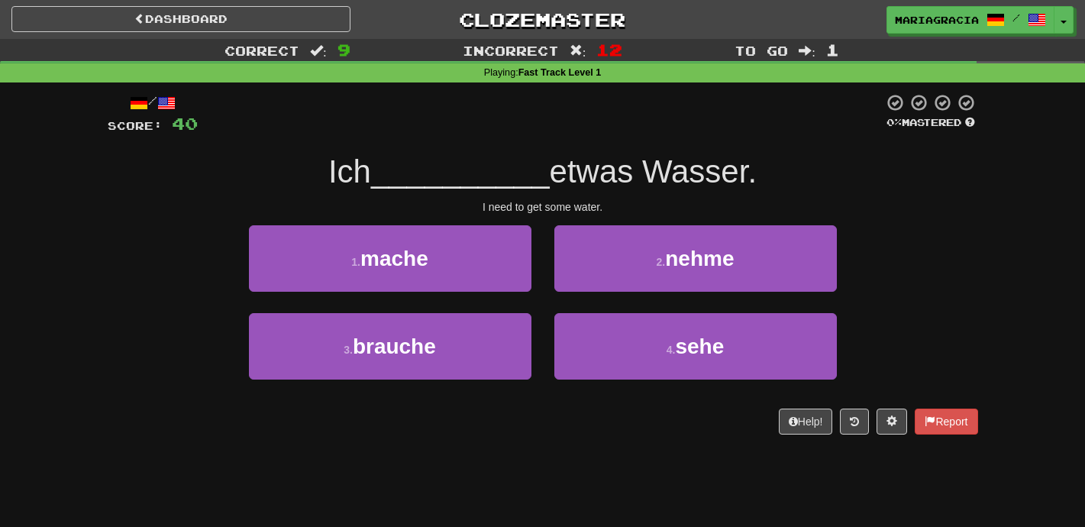
click at [607, 208] on div "I need to get some water." at bounding box center [543, 206] width 870 height 15
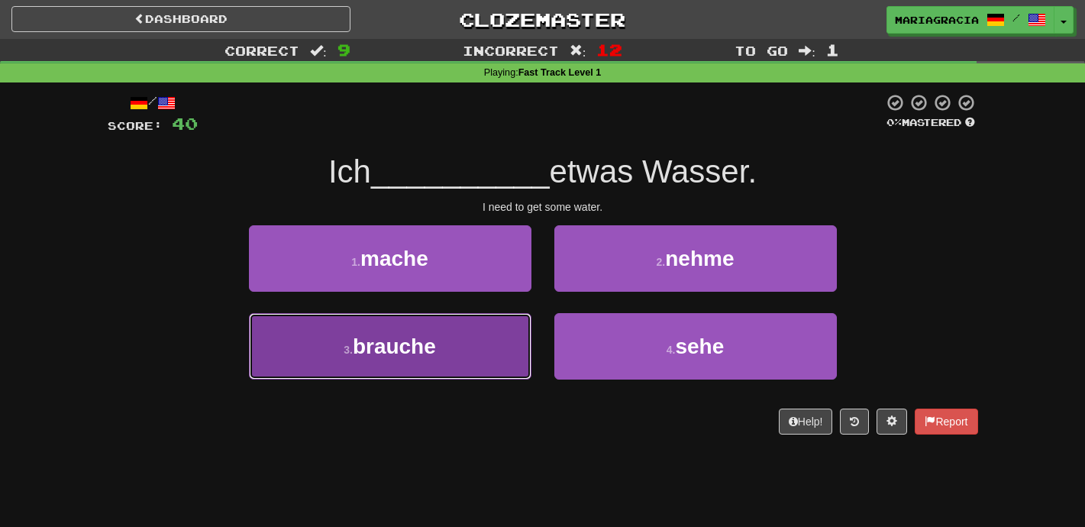
click at [507, 366] on button "3 . brauche" at bounding box center [390, 346] width 282 height 66
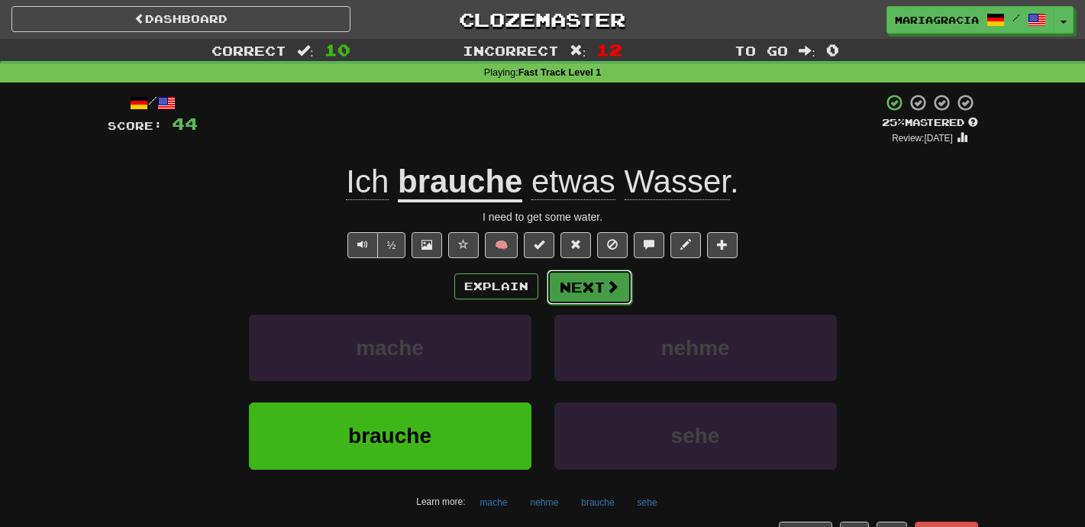
click at [568, 292] on button "Next" at bounding box center [589, 286] width 85 height 35
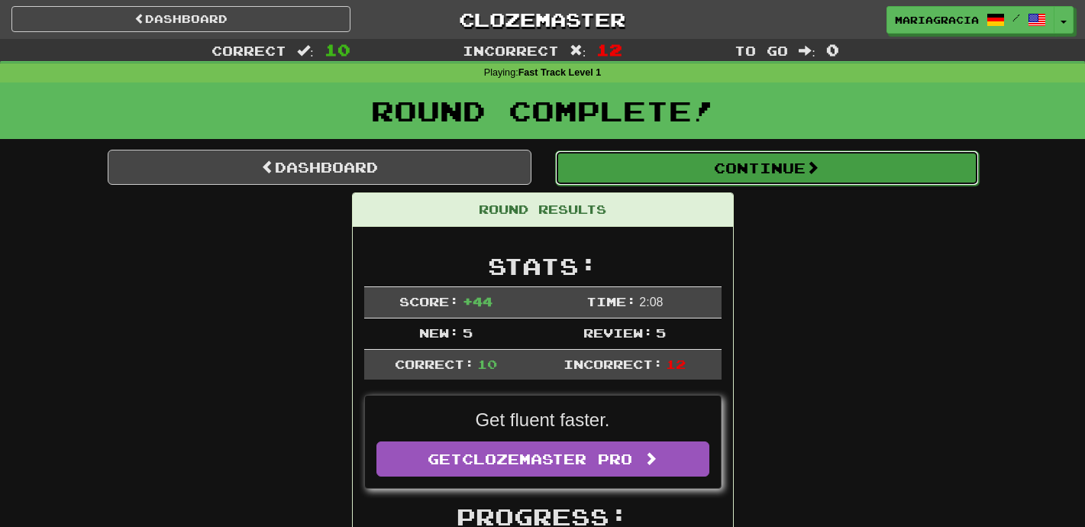
click at [663, 161] on button "Continue" at bounding box center [767, 167] width 424 height 35
